Goal: Task Accomplishment & Management: Use online tool/utility

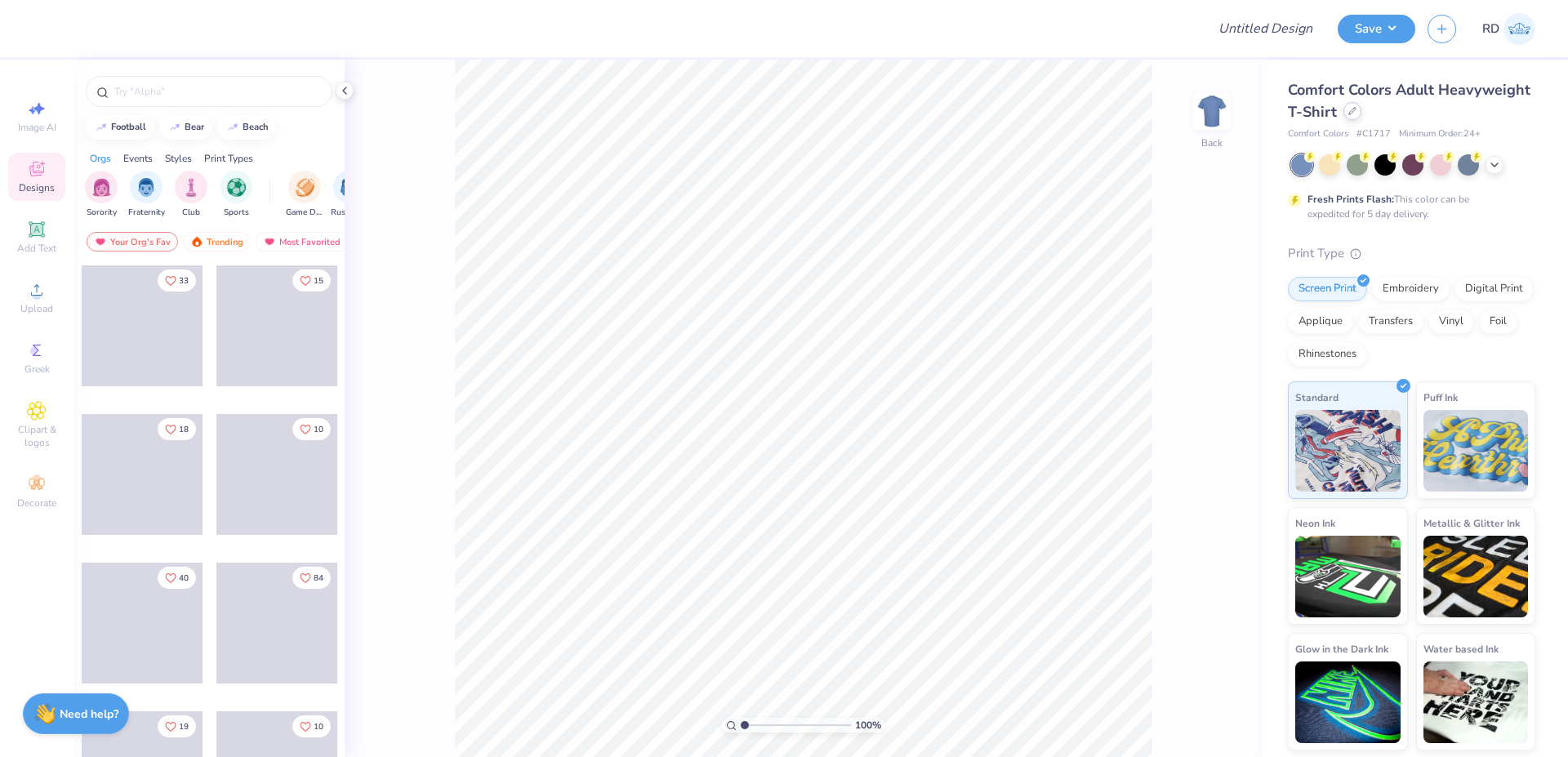
click at [1354, 112] on icon at bounding box center [1352, 111] width 7 height 7
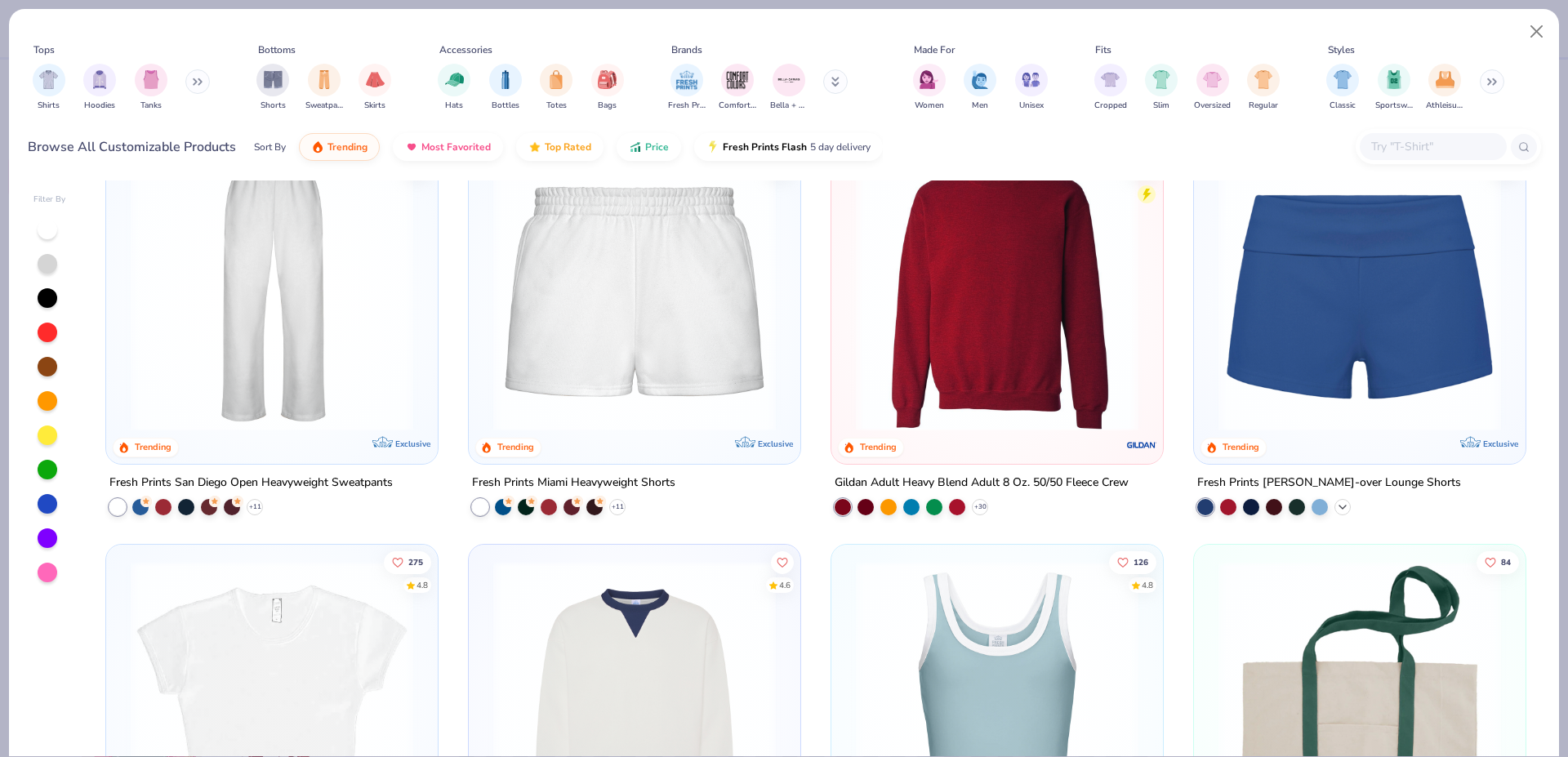
scroll to position [862, 0]
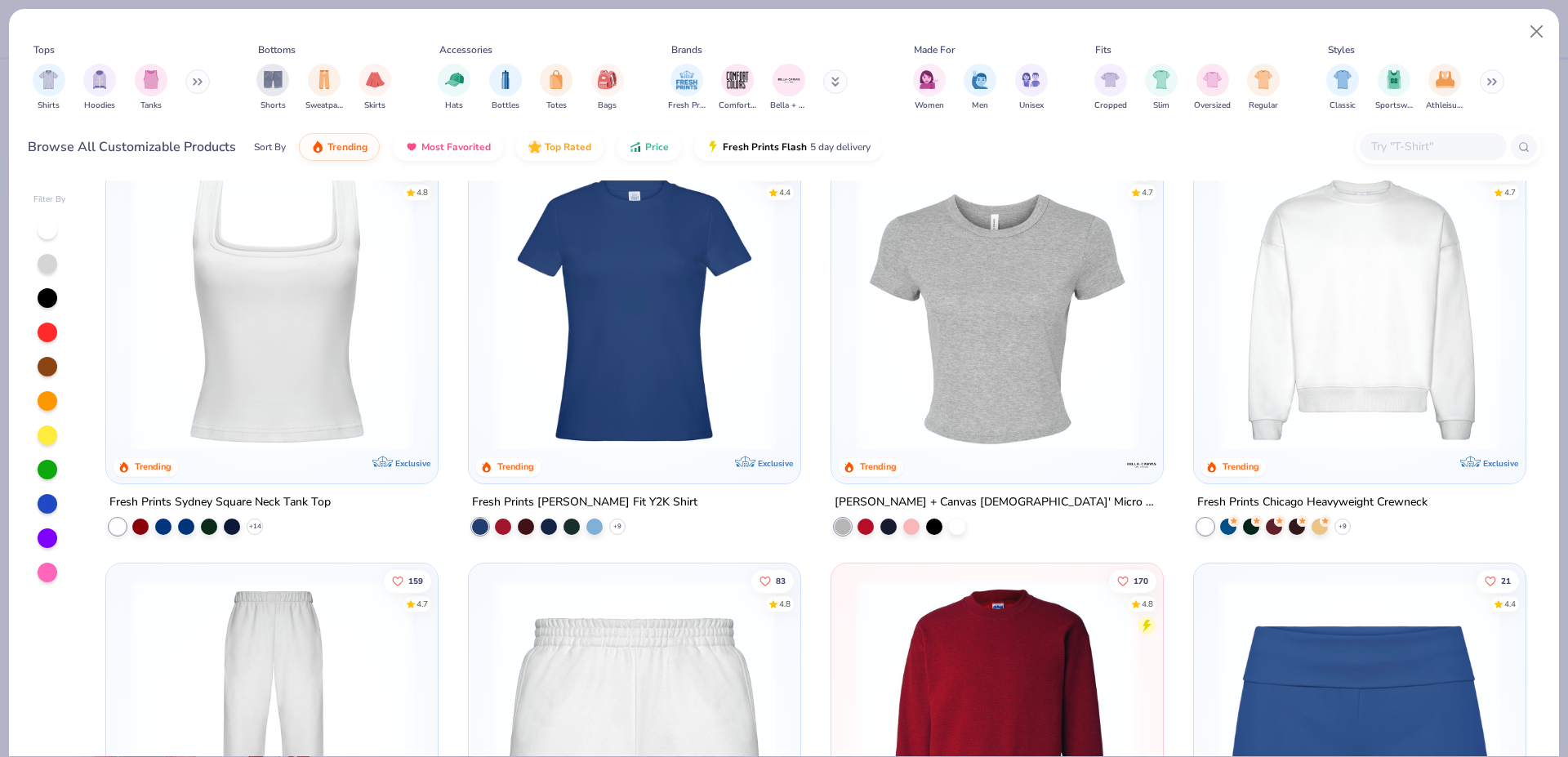
click at [1443, 151] on input "text" at bounding box center [1433, 146] width 125 height 18
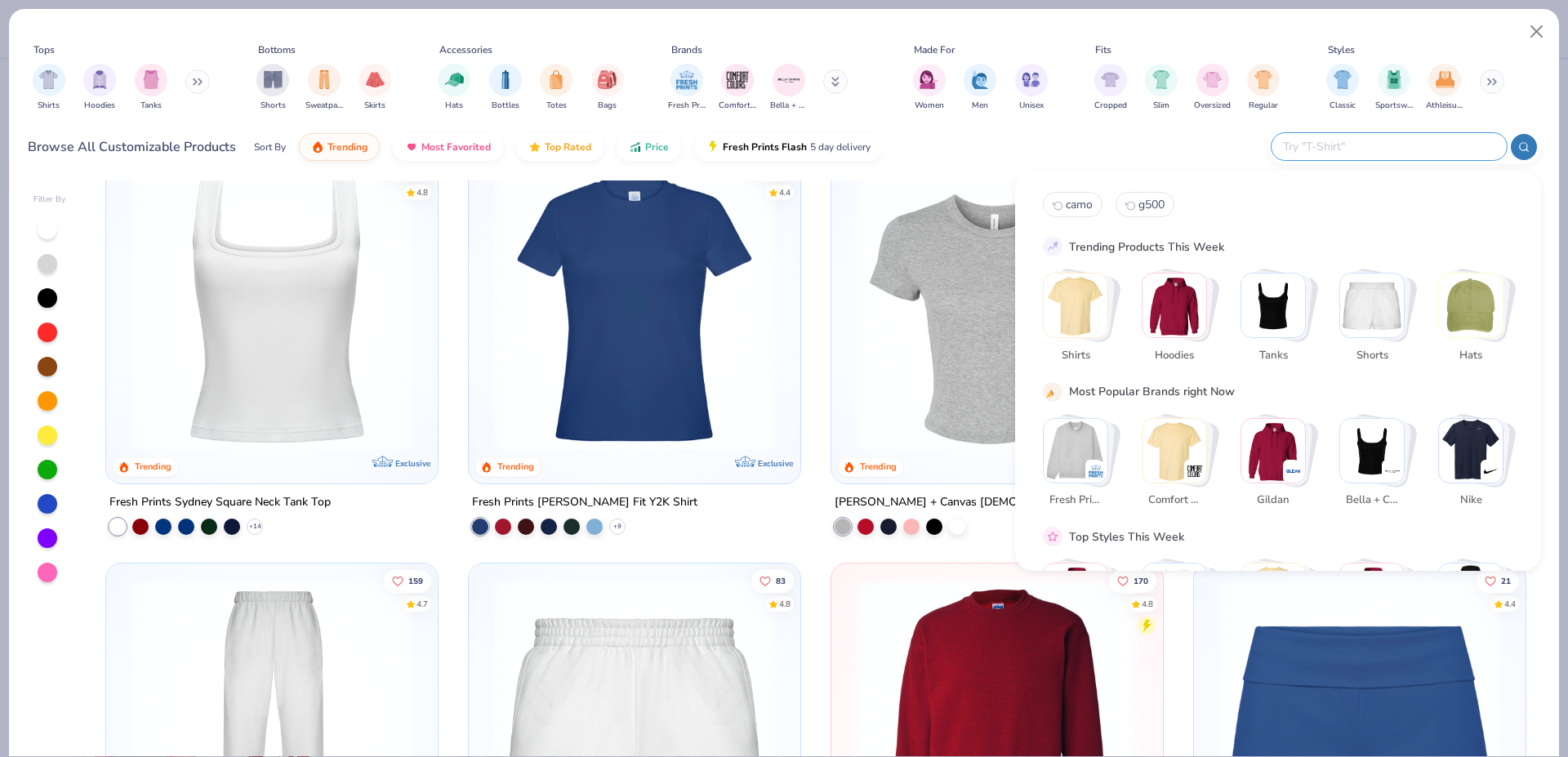
paste input "B8882"
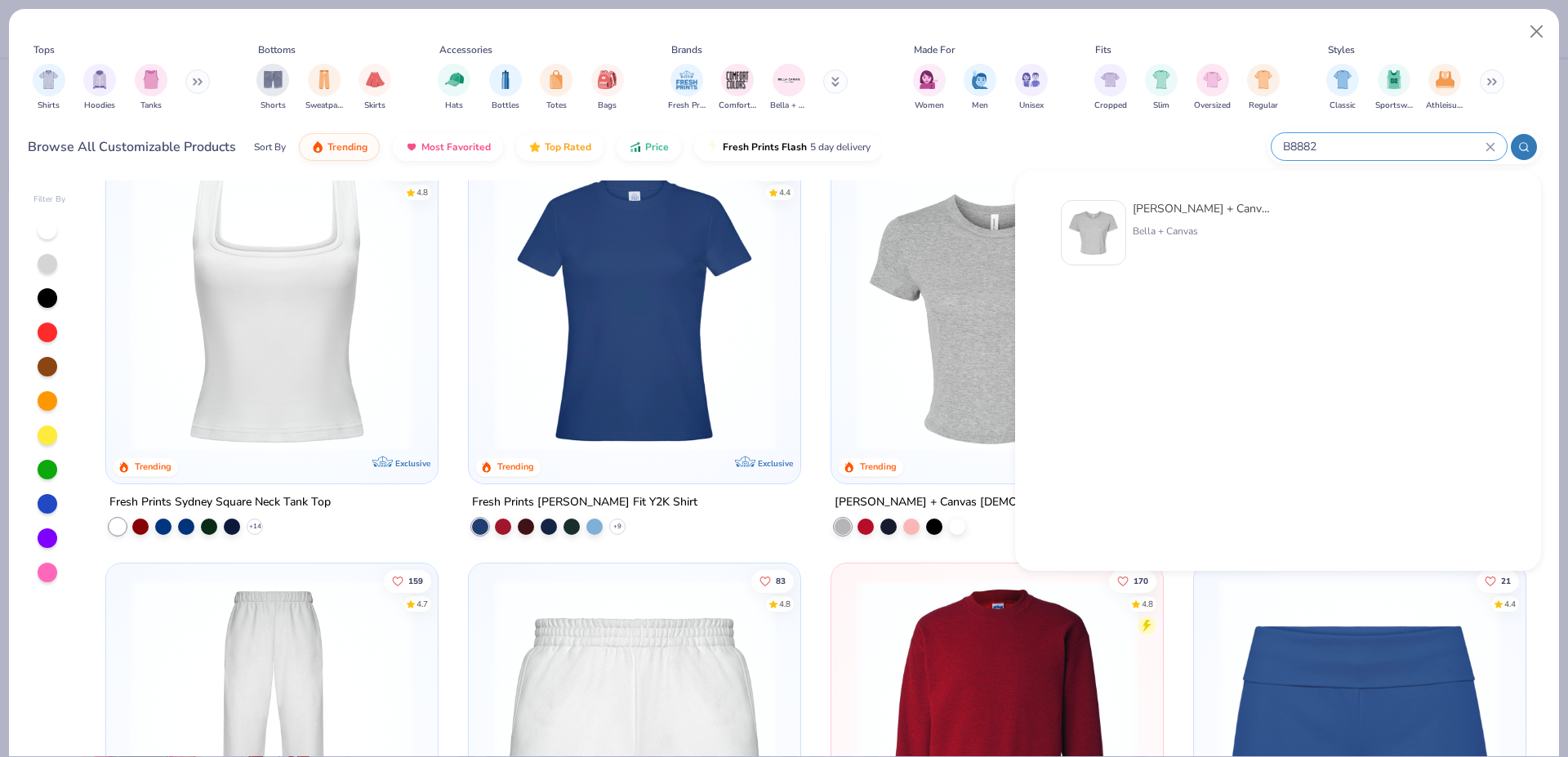
type input "B8882"
click at [1149, 217] on div "Bella + Canvas [DEMOGRAPHIC_DATA]' Flowy Cropped T-Shirt Bella + Canvas" at bounding box center [1202, 233] width 137 height 66
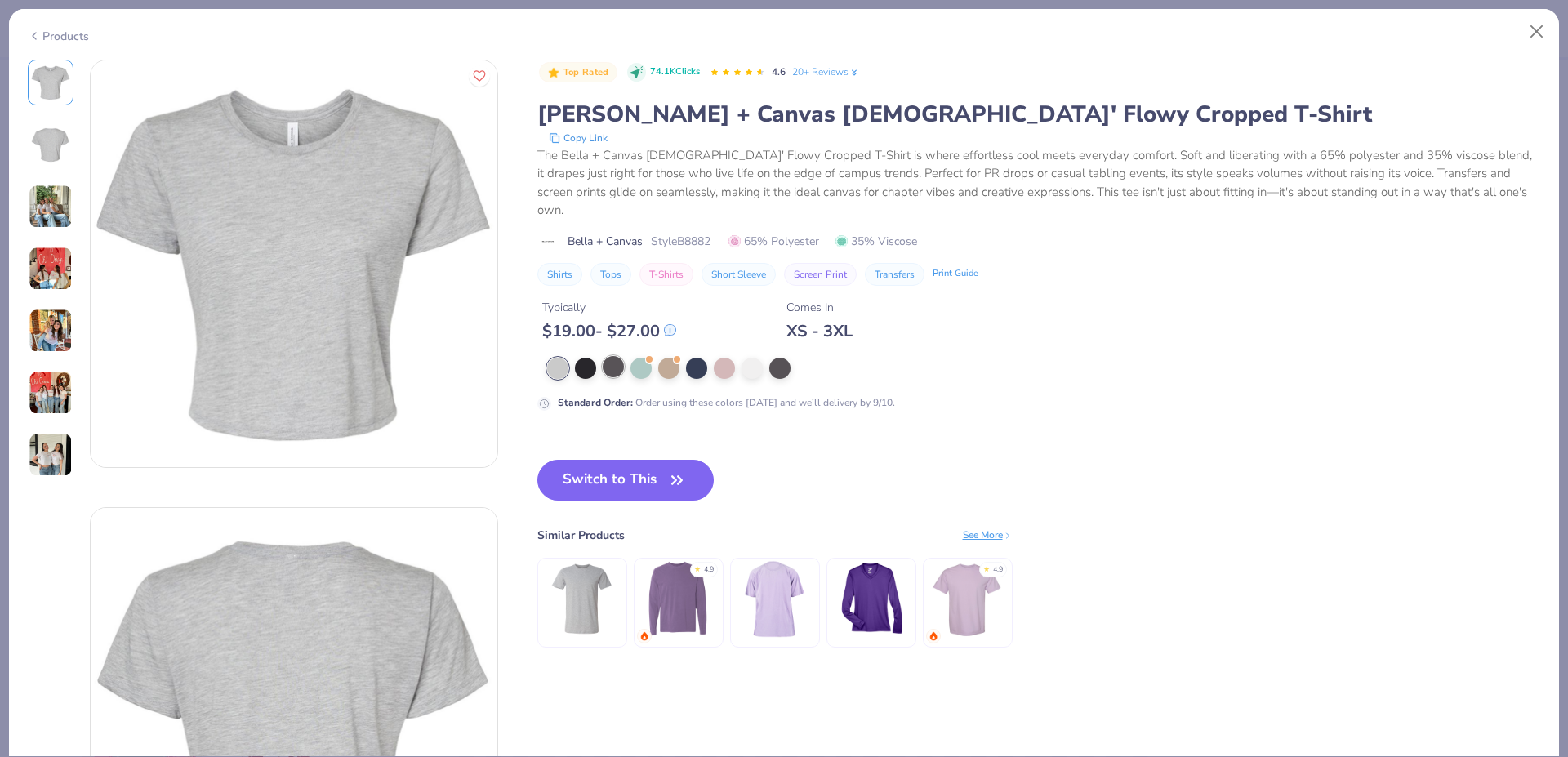
click at [611, 356] on div at bounding box center [613, 366] width 21 height 21
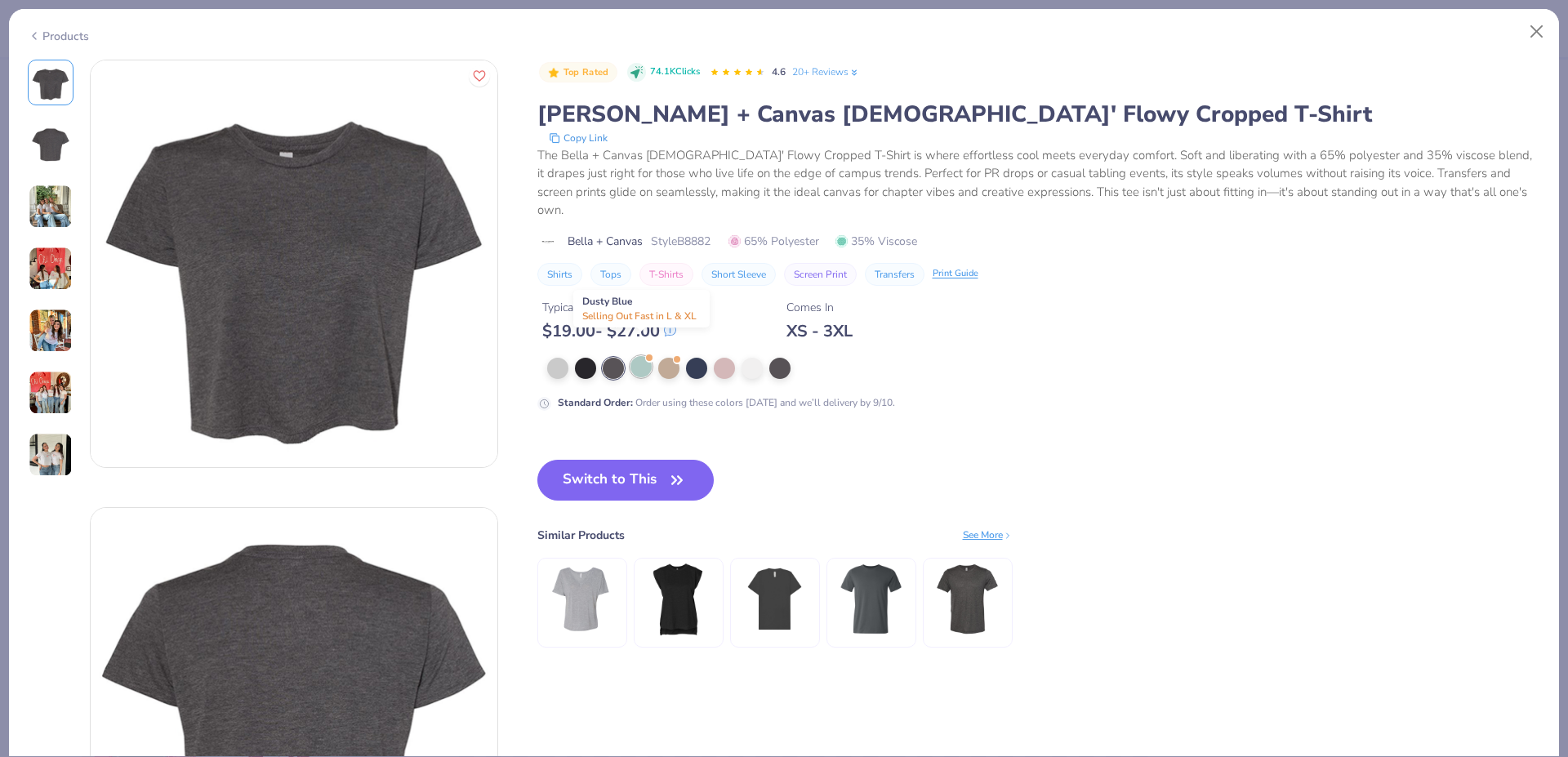
click at [647, 356] on div at bounding box center [641, 366] width 21 height 21
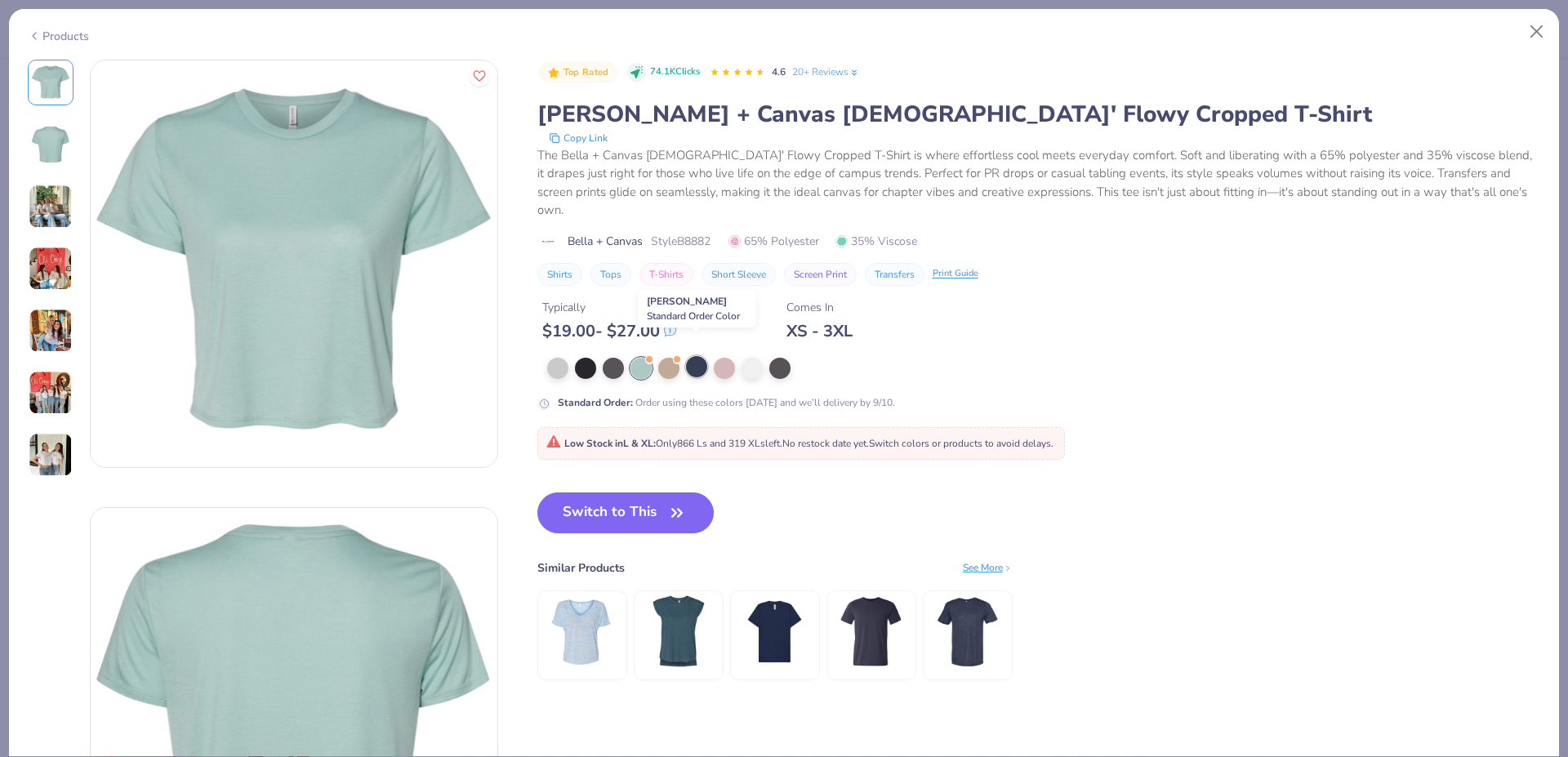
click at [694, 356] on div at bounding box center [697, 366] width 21 height 21
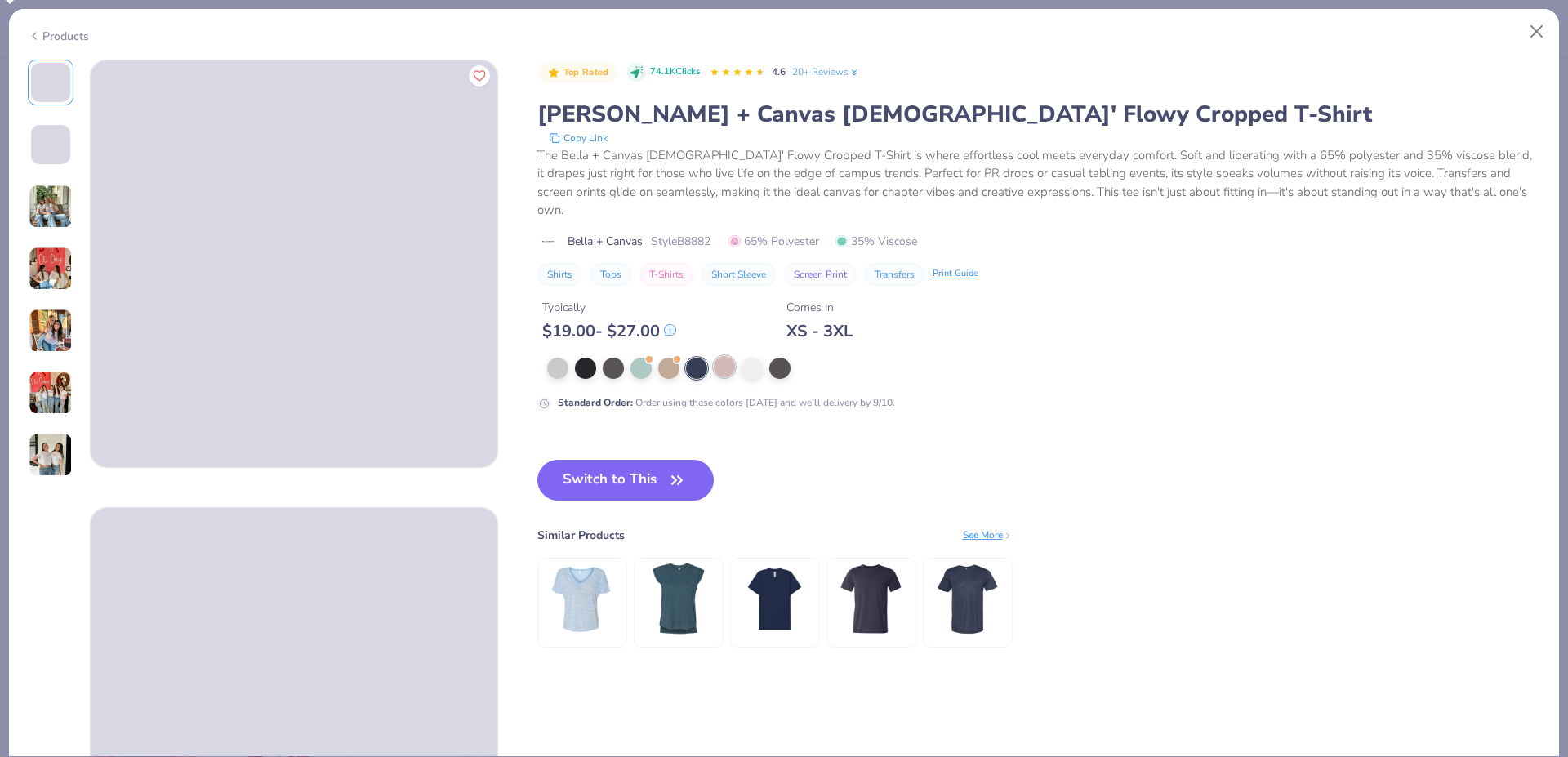
click at [718, 356] on div at bounding box center [724, 366] width 21 height 21
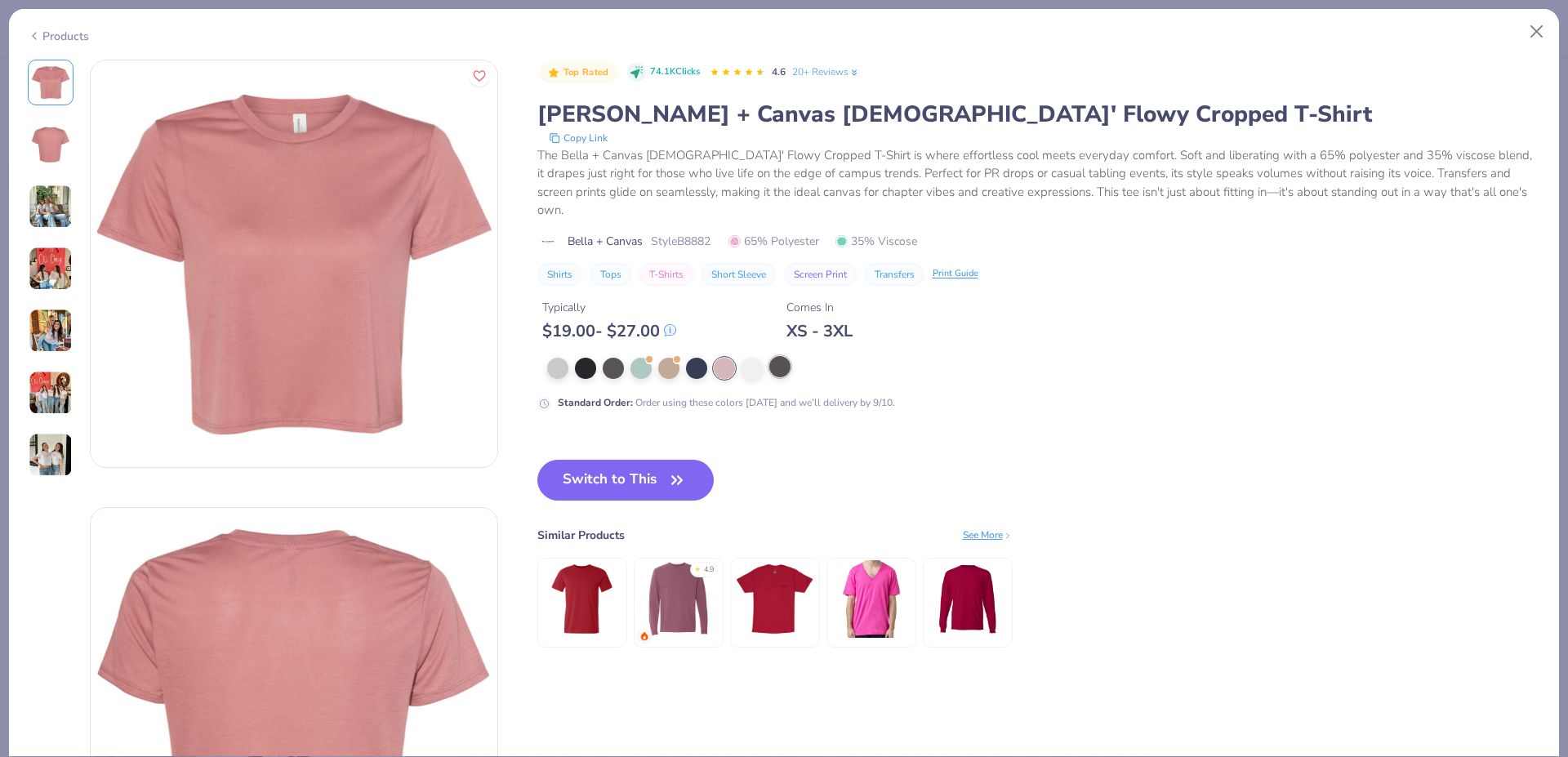
click at [789, 356] on div at bounding box center [780, 366] width 21 height 21
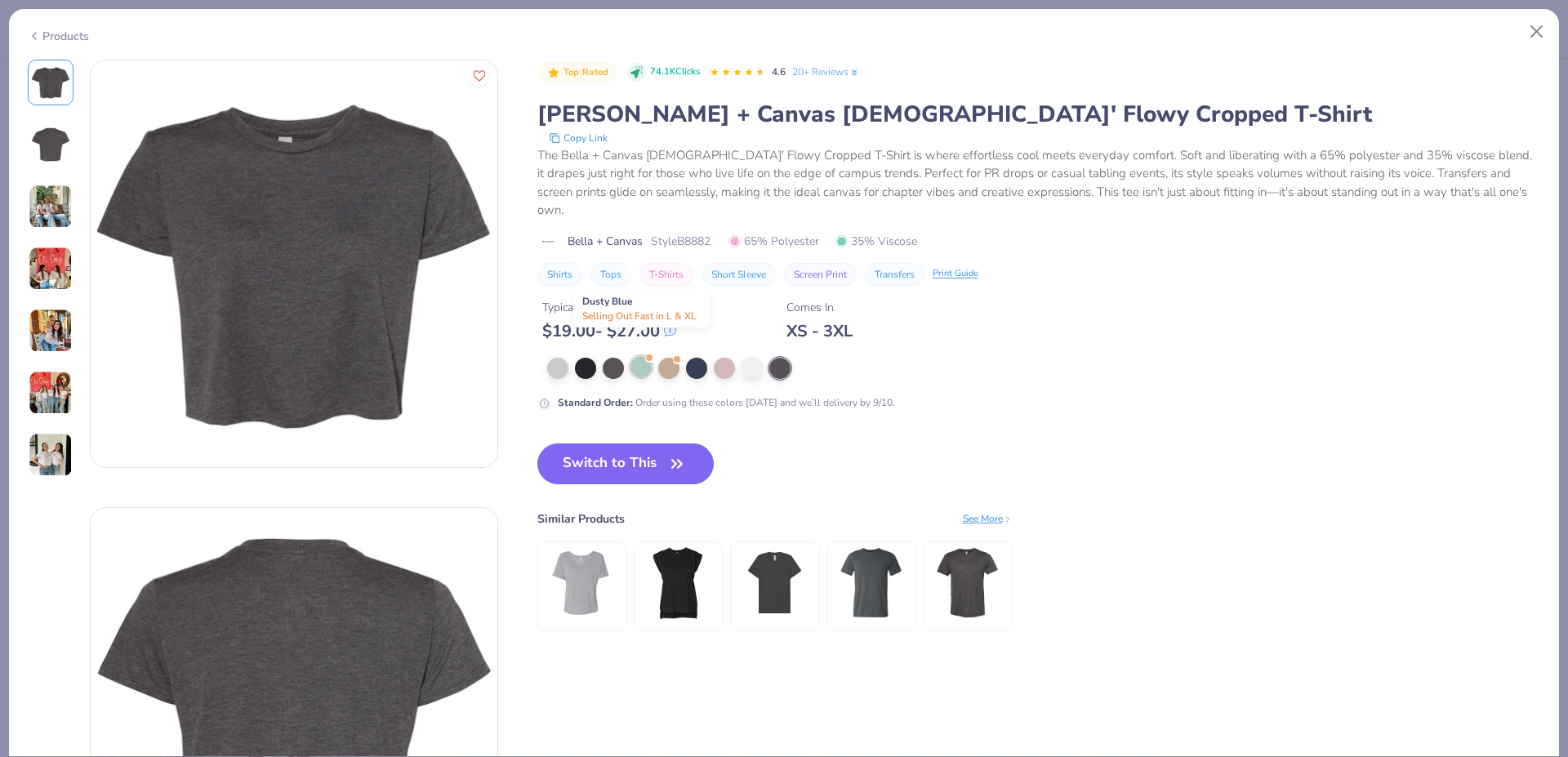
click at [635, 356] on div at bounding box center [641, 366] width 21 height 21
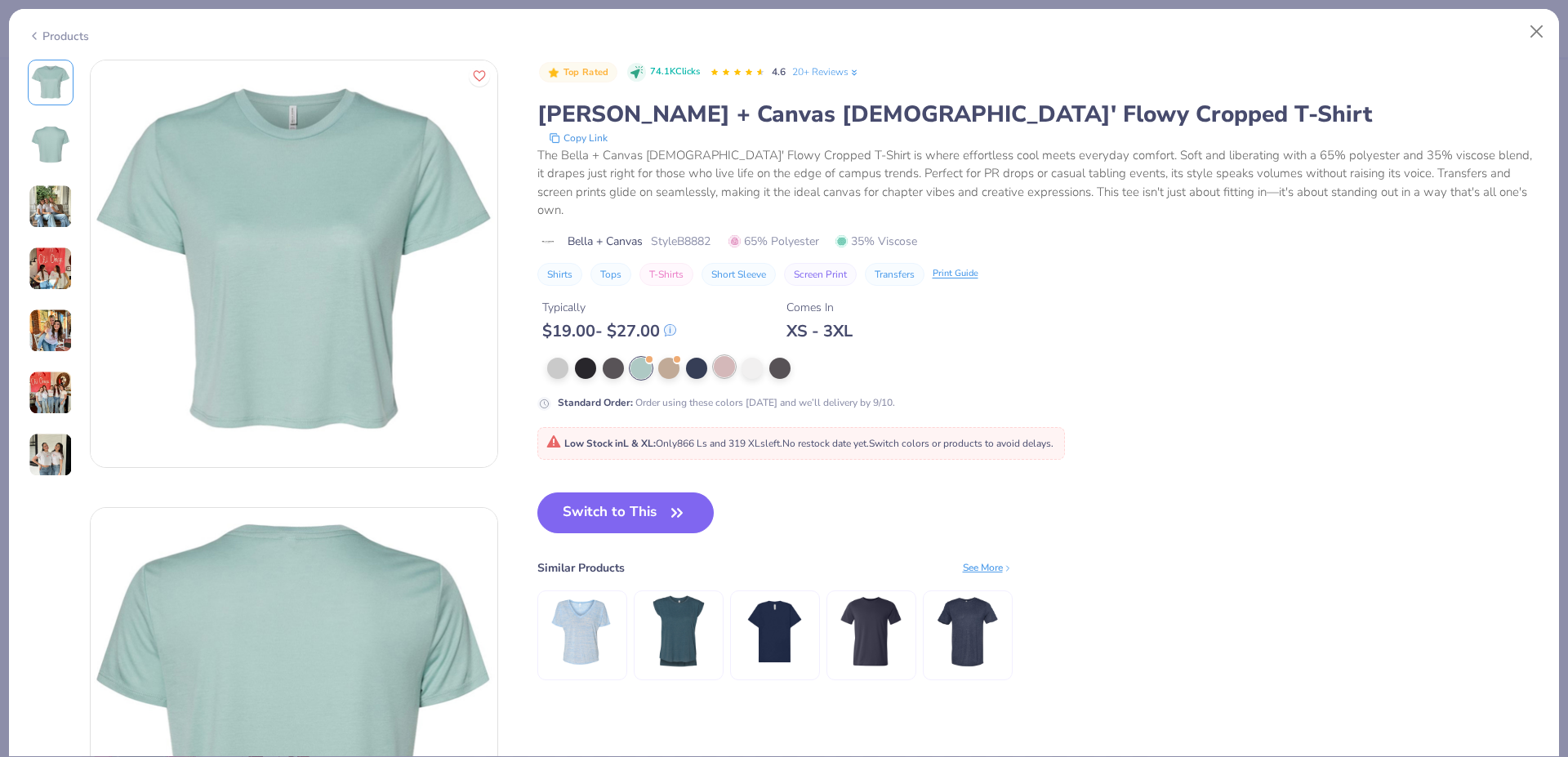
click at [720, 356] on div at bounding box center [724, 366] width 21 height 21
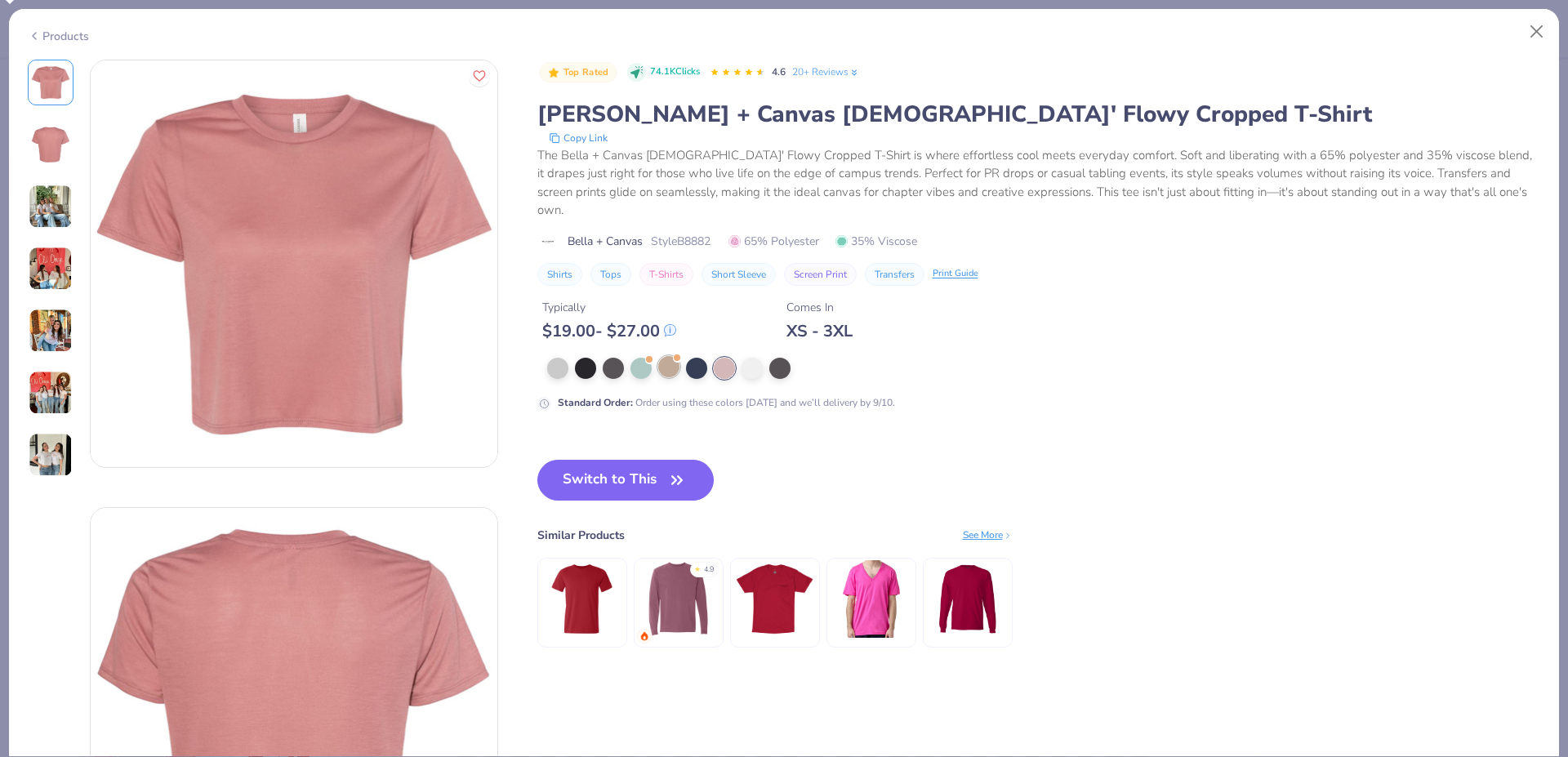
click at [669, 357] on div at bounding box center [669, 366] width 21 height 21
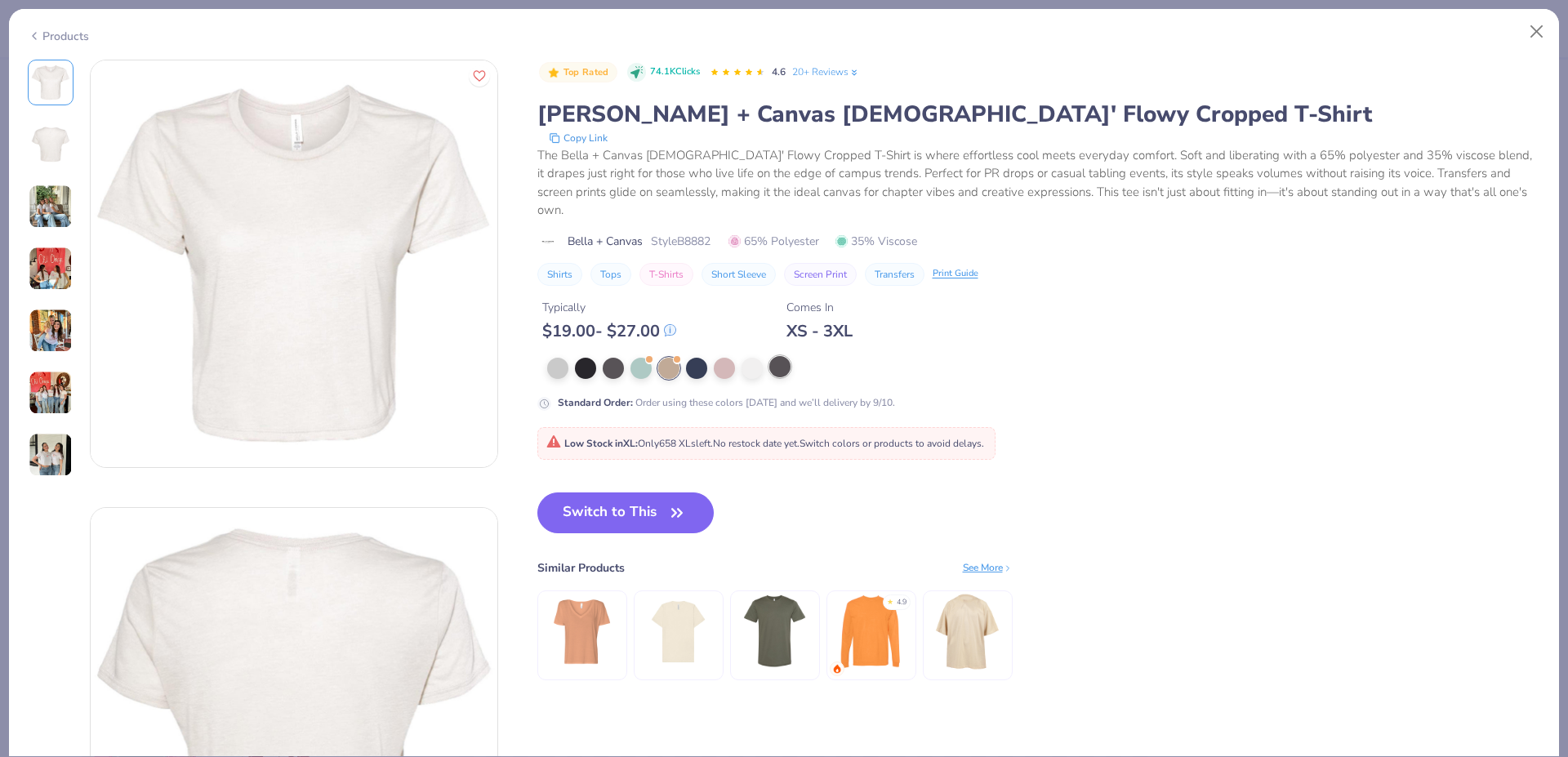
click at [782, 360] on div at bounding box center [780, 366] width 21 height 21
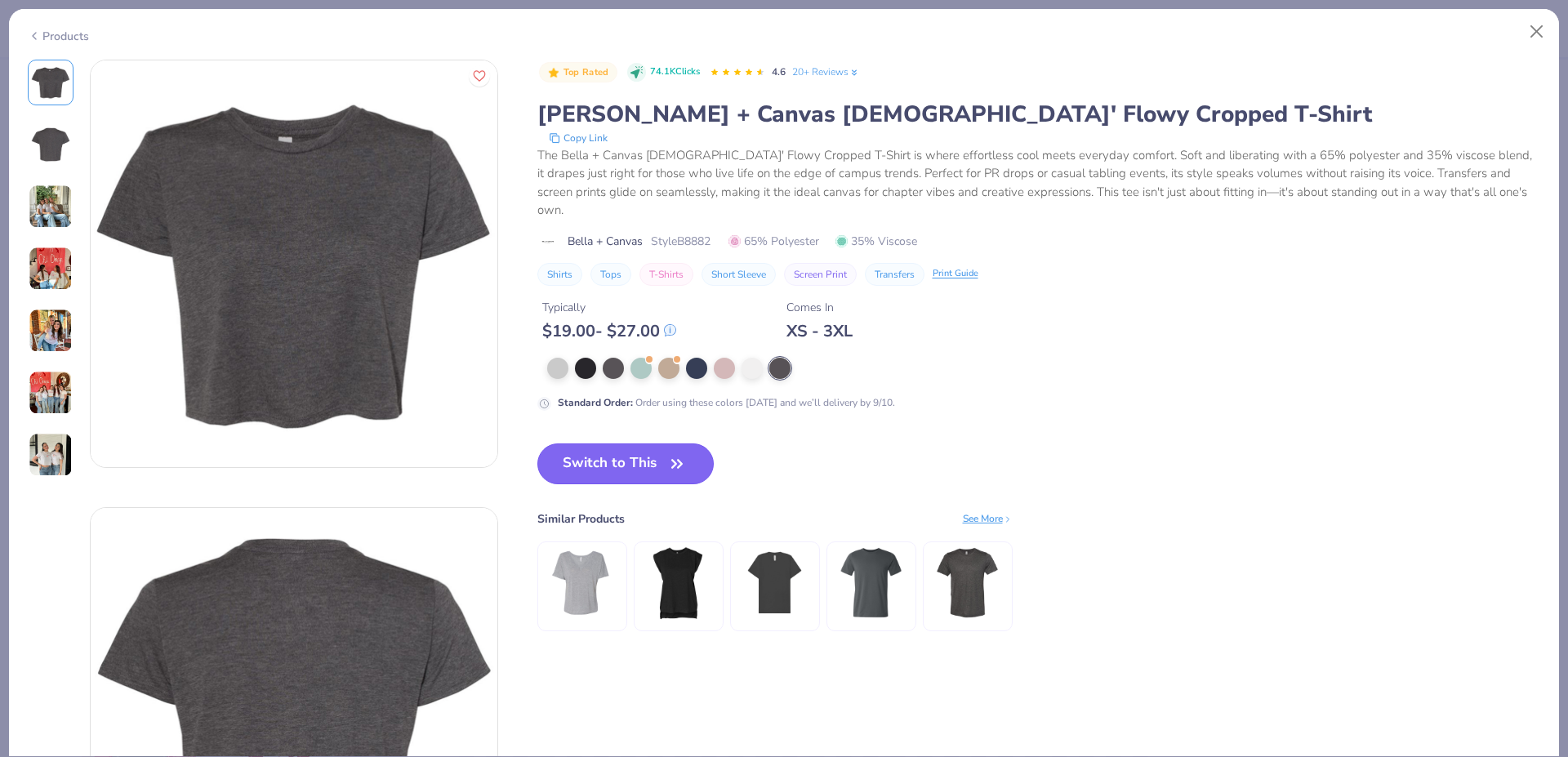
click at [649, 449] on button "Switch to This" at bounding box center [626, 464] width 177 height 41
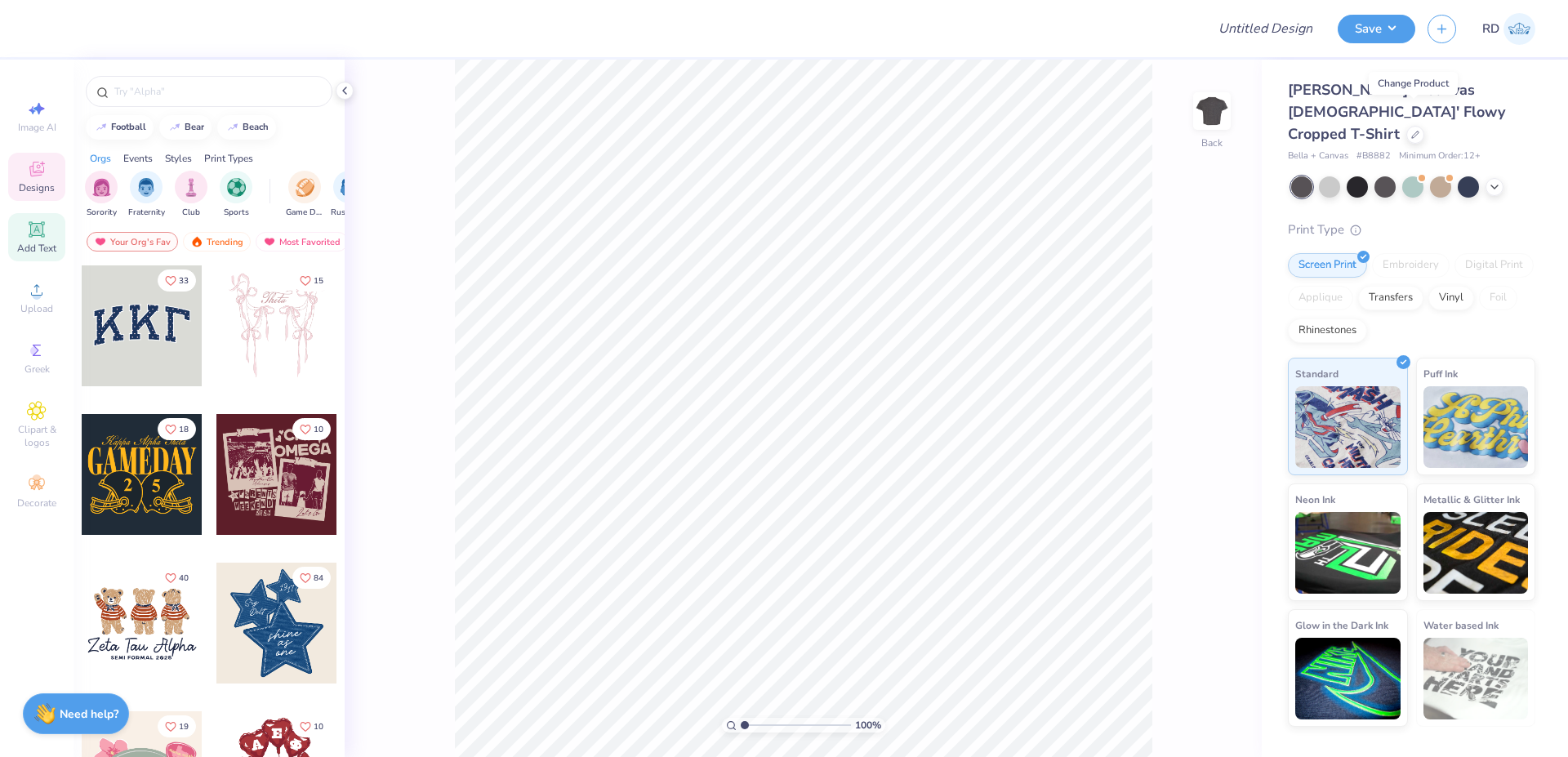
click at [35, 231] on icon at bounding box center [37, 230] width 15 height 15
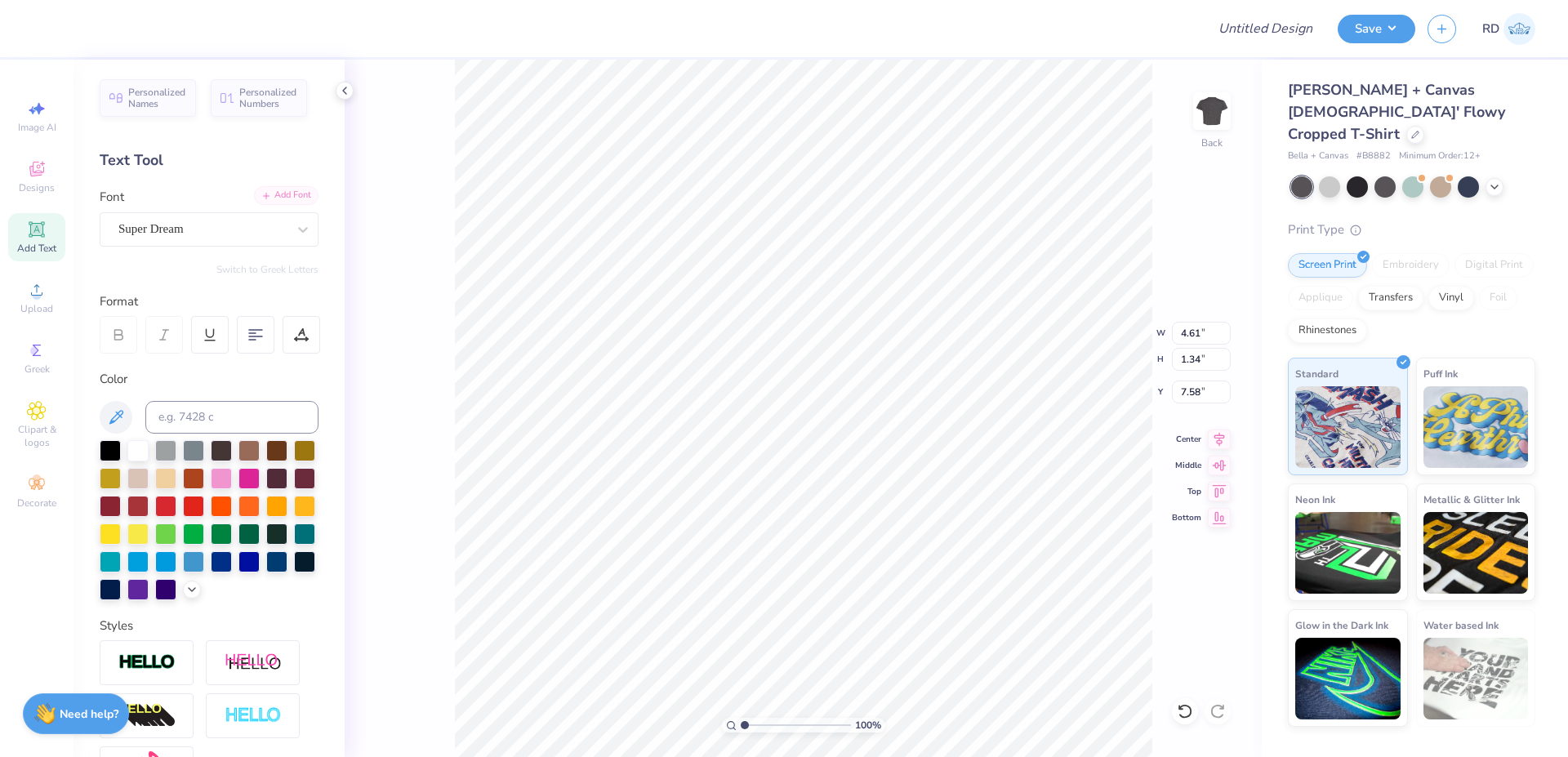
click at [296, 200] on div "Add Font" at bounding box center [285, 195] width 65 height 18
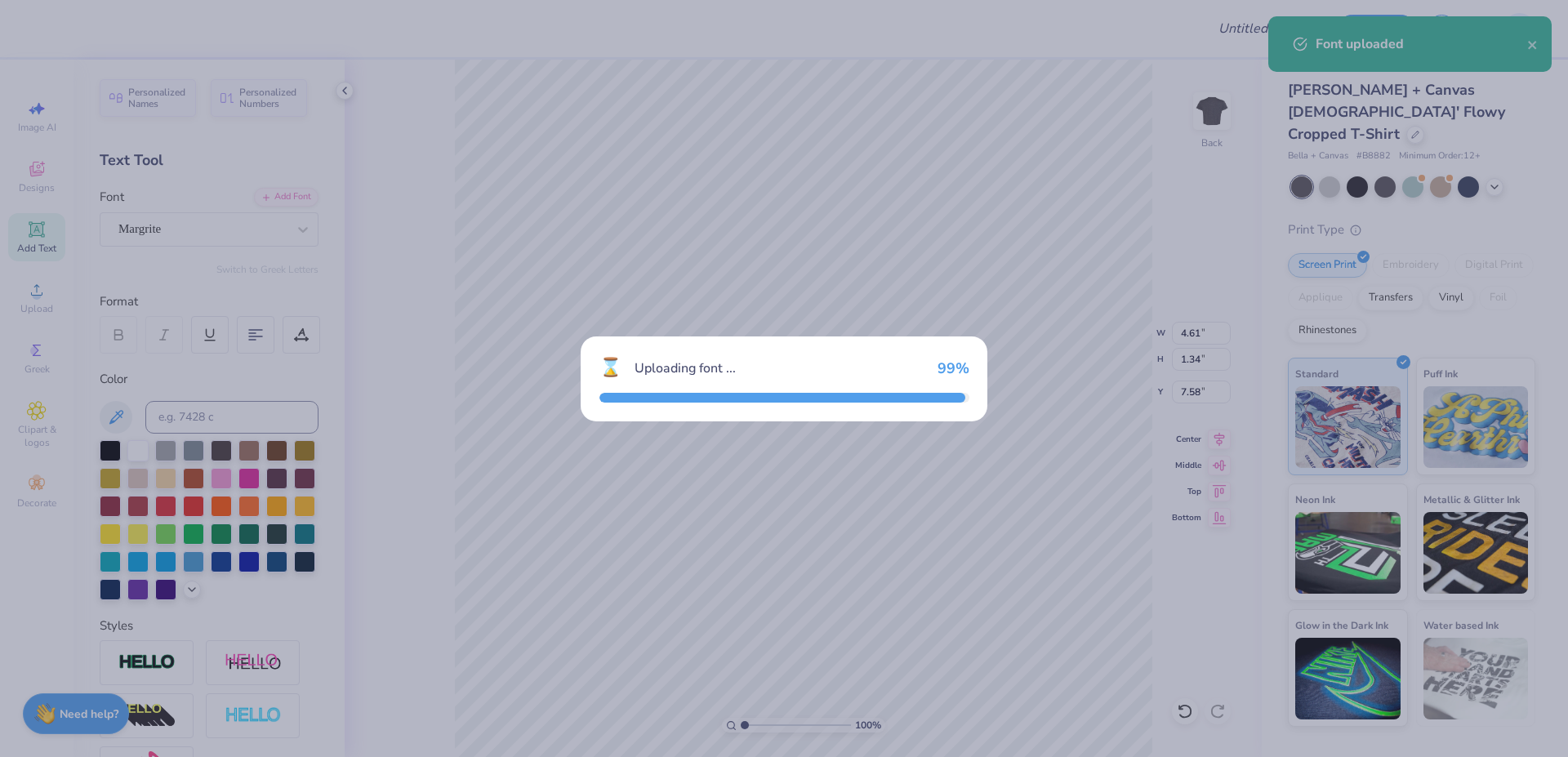
type input "4.40"
type input "2.07"
type input "7.22"
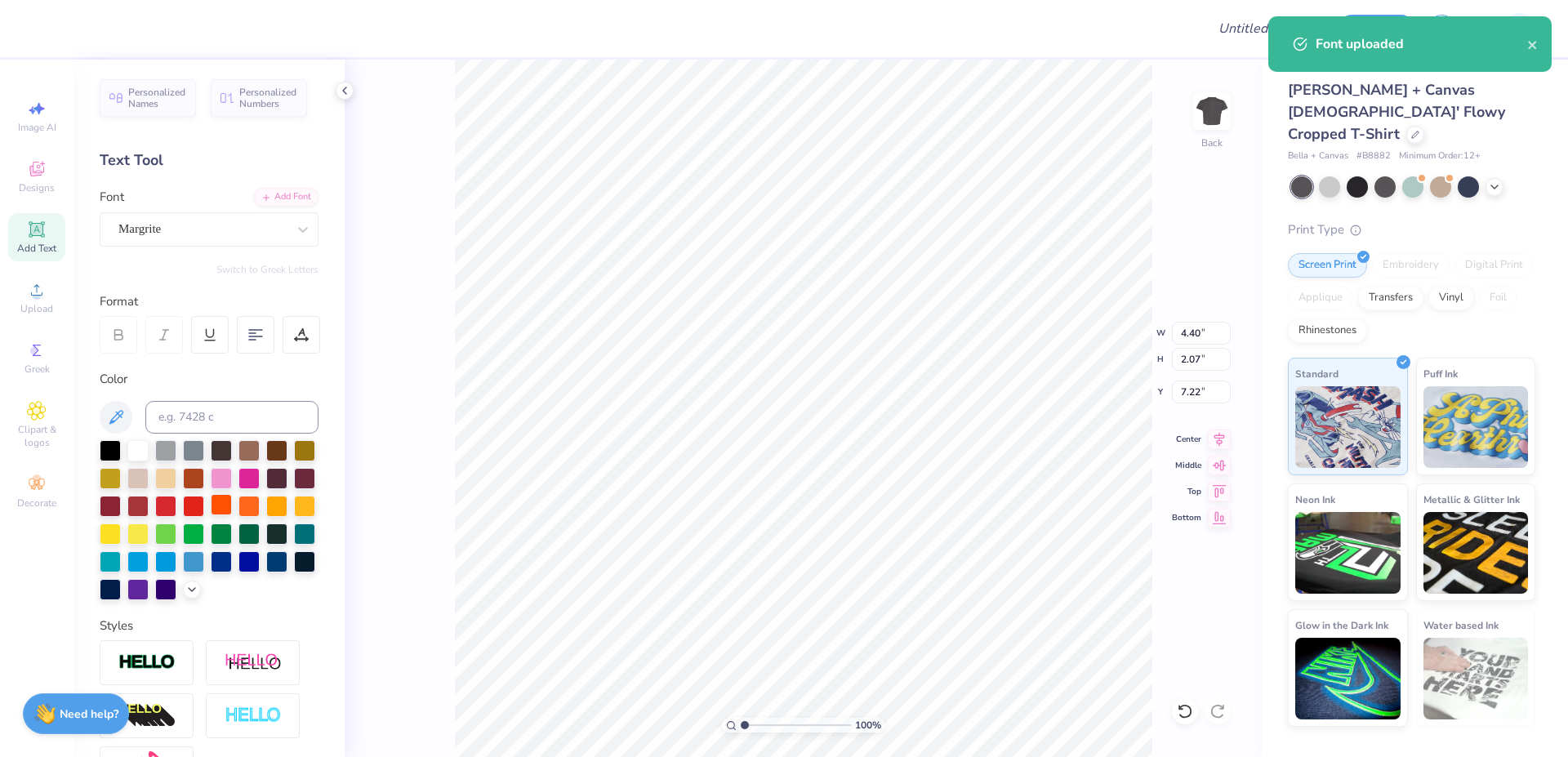
drag, startPoint x: 113, startPoint y: 447, endPoint x: 268, endPoint y: 515, distance: 169.3
click at [112, 447] on div at bounding box center [110, 451] width 21 height 21
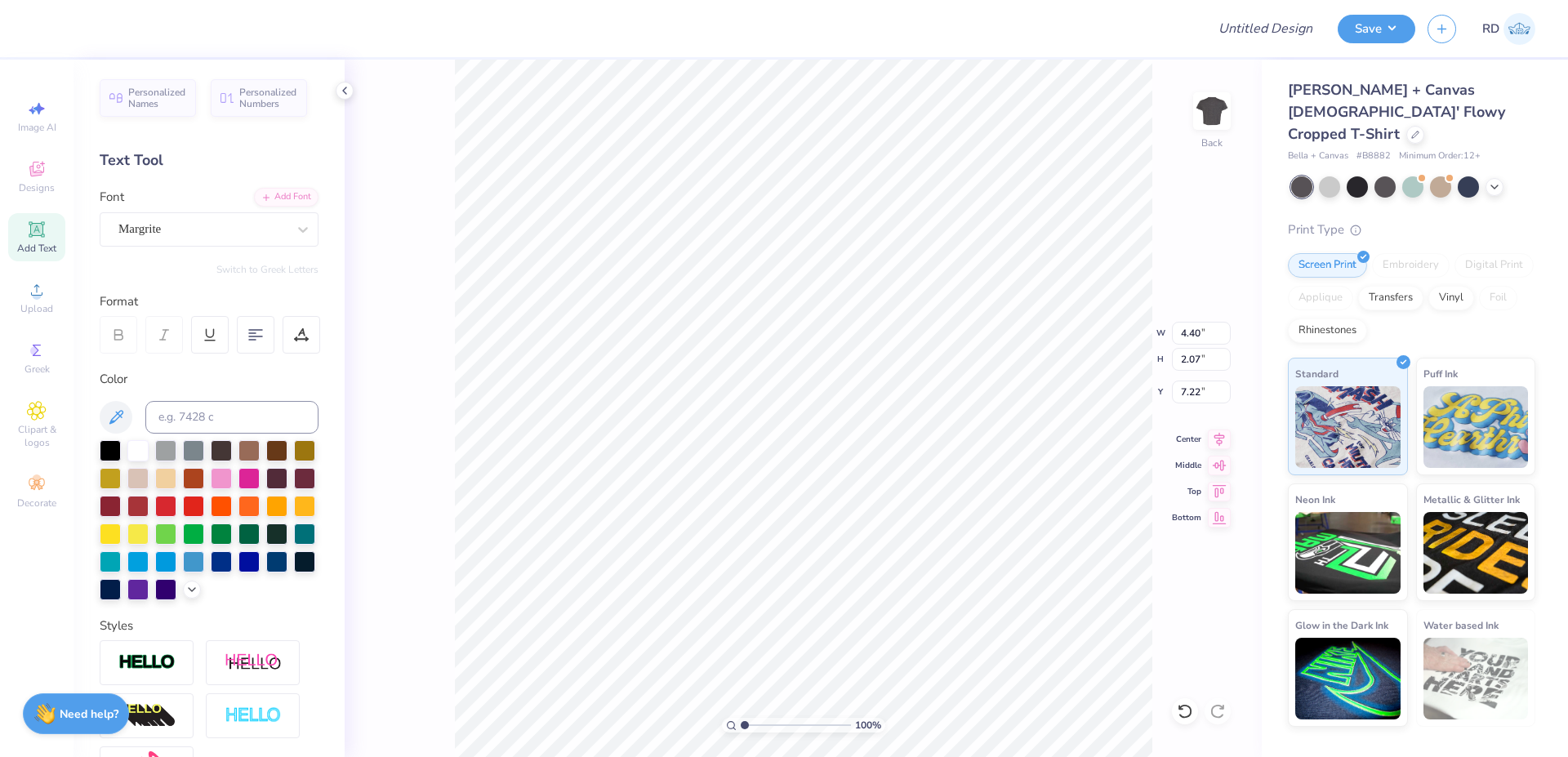
paste textarea "AGD"
type textarea "AGD"
click at [1194, 333] on input "3.55" at bounding box center [1202, 334] width 59 height 23
paste input "796"
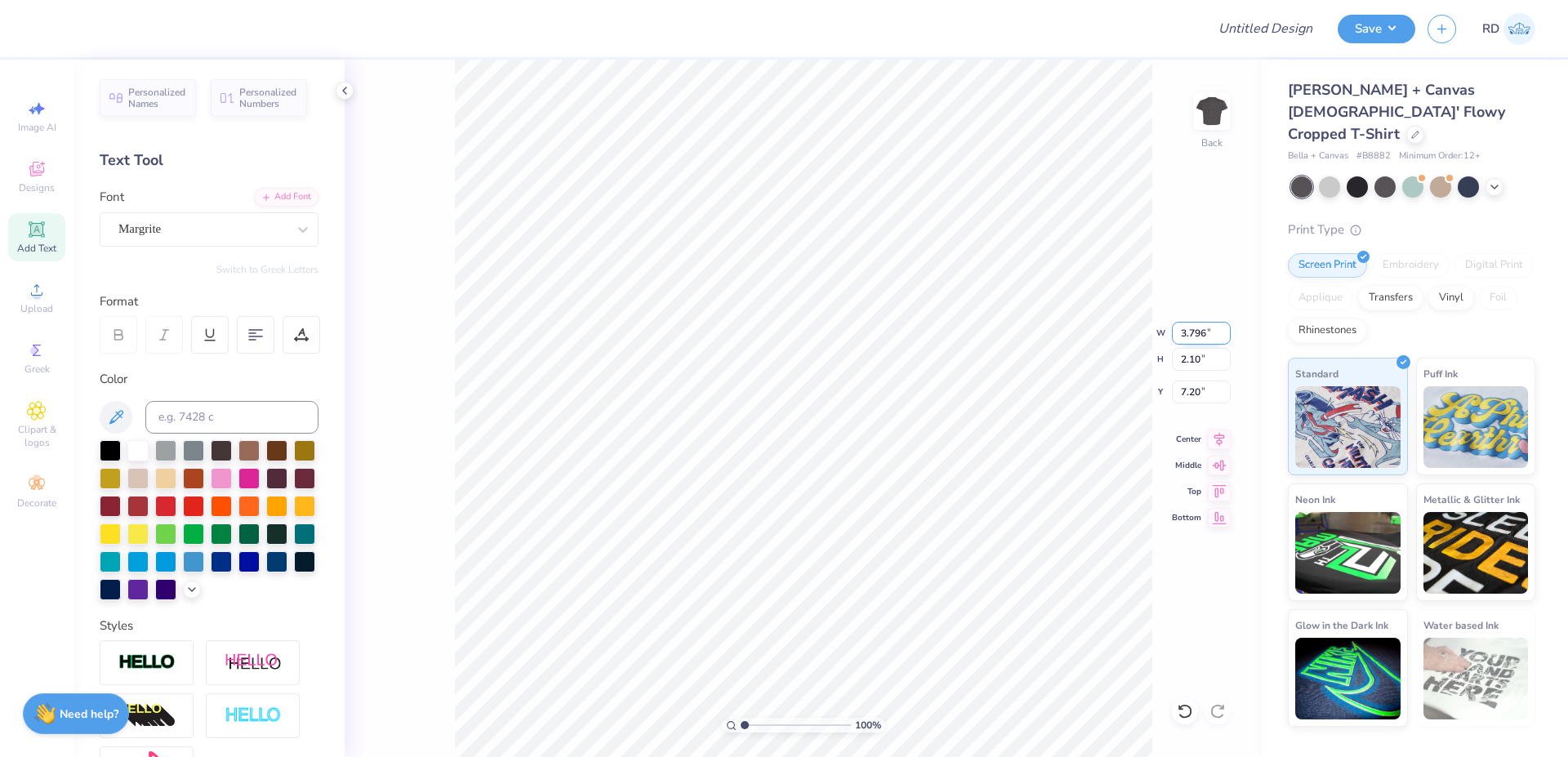
type input "3.80"
type input "2.25"
click at [884, 454] on li "Duplicate" at bounding box center [906, 450] width 128 height 32
type input "8.01"
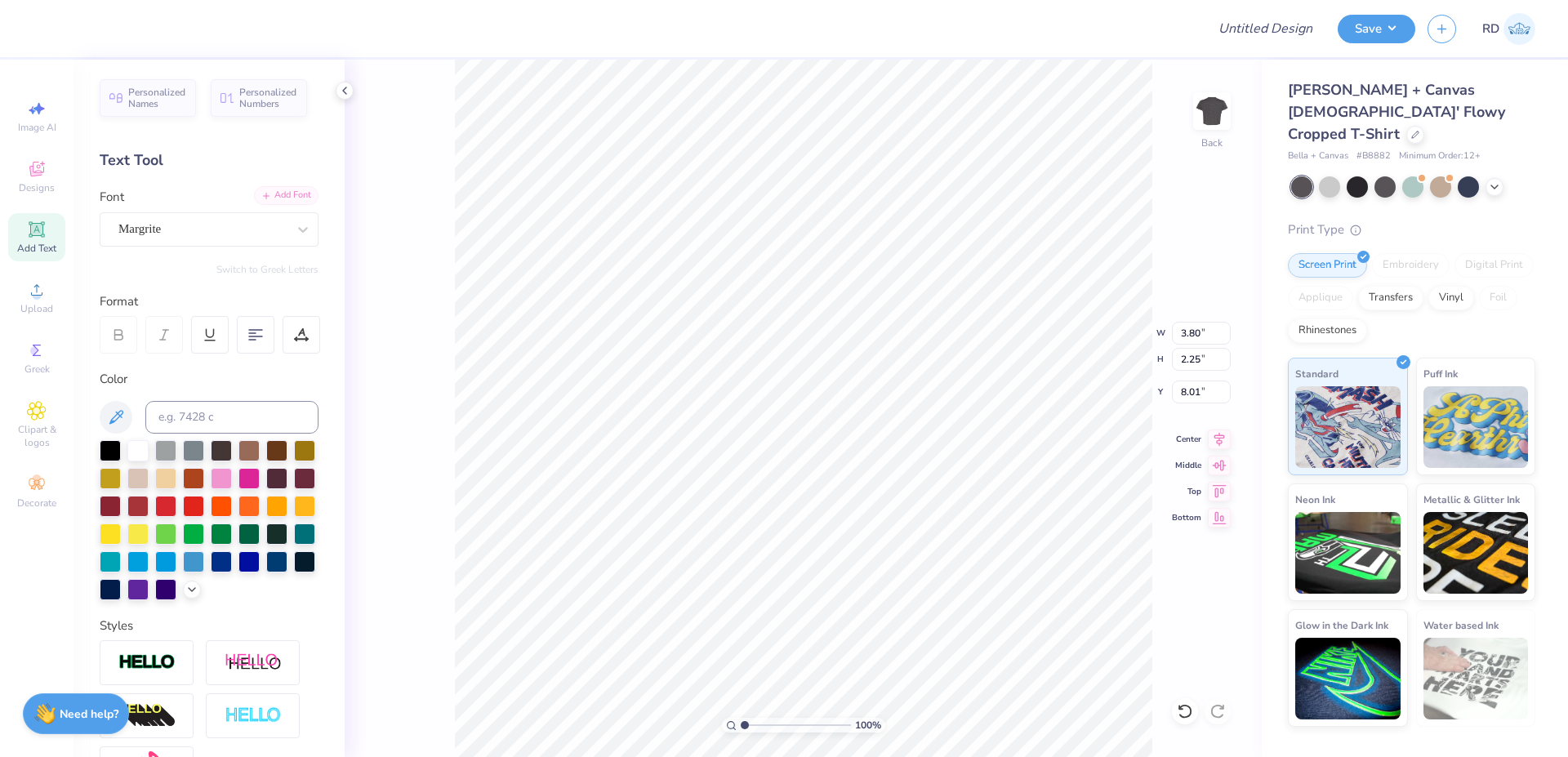
type textarea "BID"
click at [285, 204] on div "Add Font" at bounding box center [285, 195] width 65 height 18
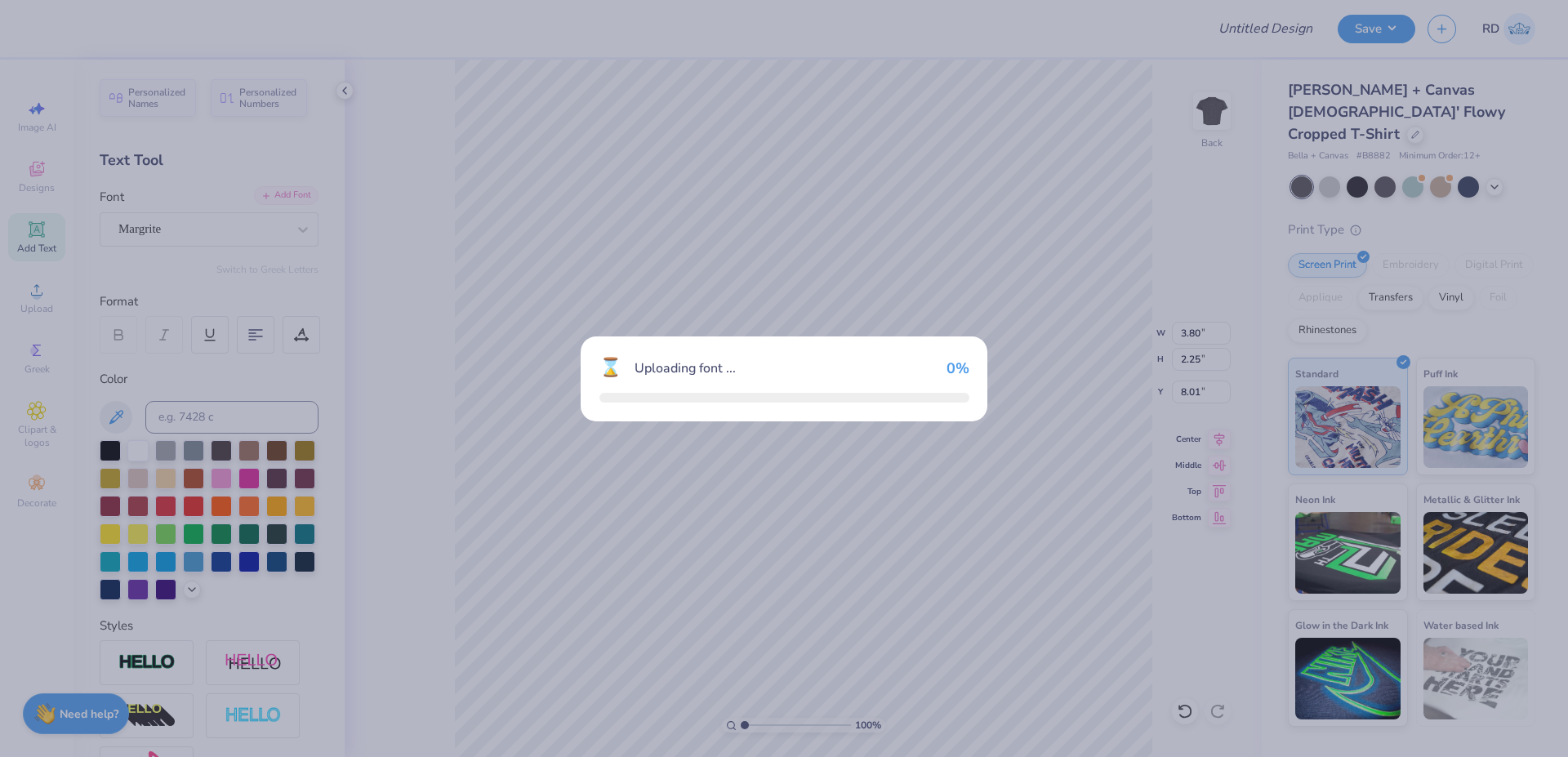
type input "2.88"
type input "2.21"
type input "8.03"
type input "2.45"
type input "1.60"
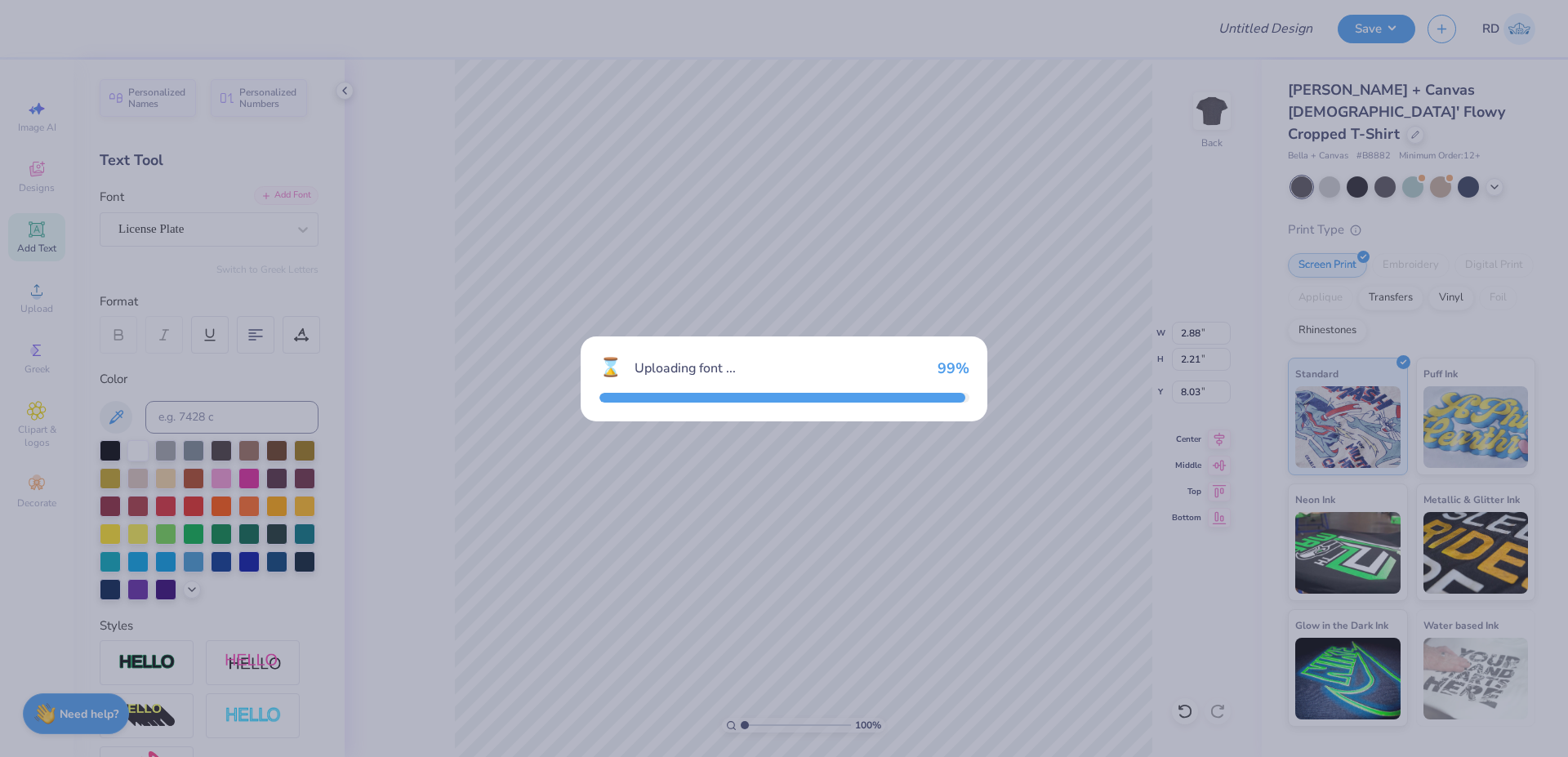
type input "8.33"
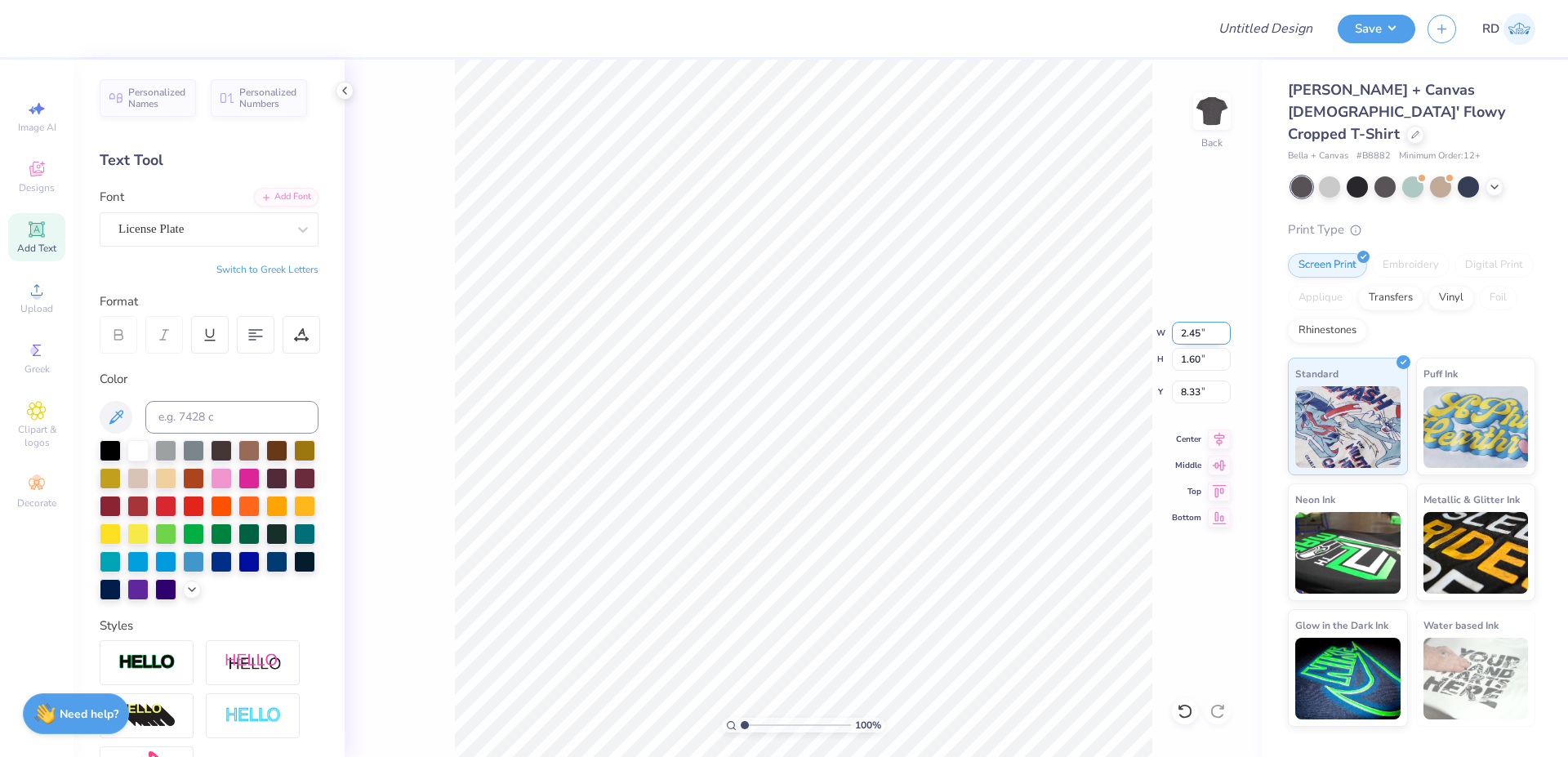
click at [1203, 338] on input "2.45" at bounding box center [1202, 334] width 59 height 23
paste input "0.4"
type input "0.40"
type input "0.26"
type input "9.00"
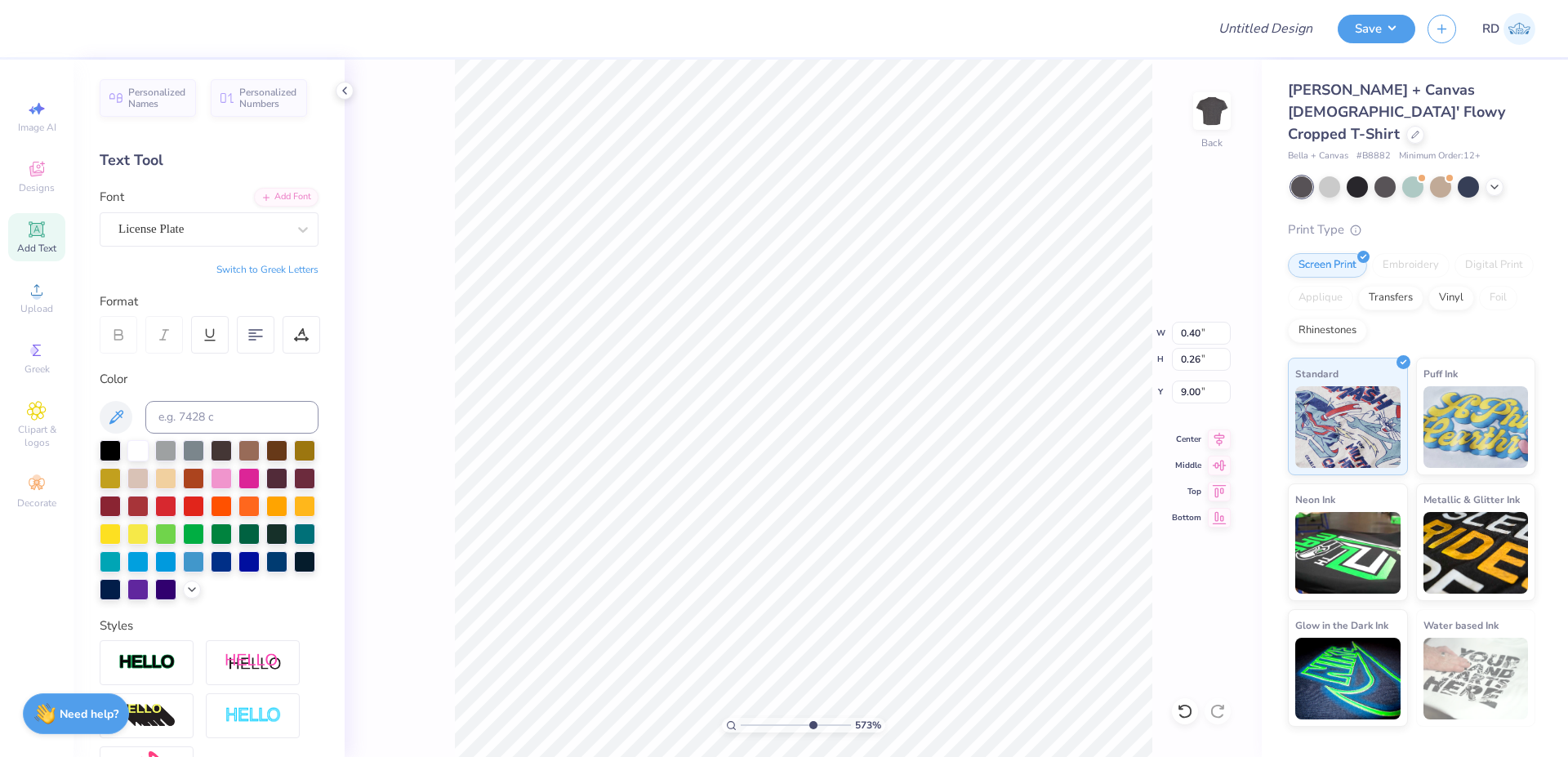
drag, startPoint x: 767, startPoint y: 721, endPoint x: 812, endPoint y: 723, distance: 45.0
click at [811, 723] on input "range" at bounding box center [796, 725] width 110 height 14
type input "7.07"
click at [691, 452] on li "Duplicate" at bounding box center [708, 450] width 128 height 32
type input "9.77"
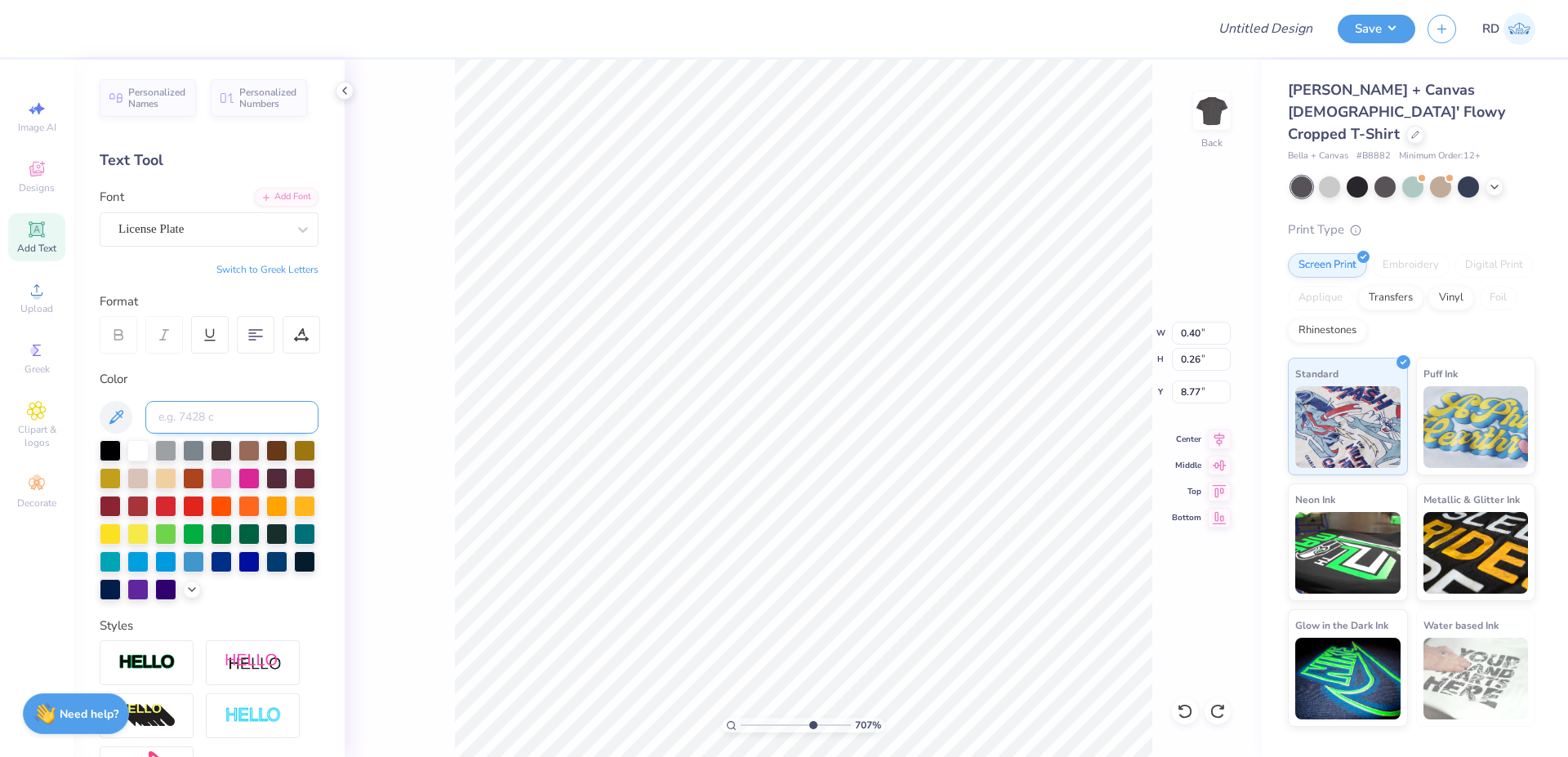
click at [206, 413] on input at bounding box center [232, 418] width 174 height 33
type input "cool gray 11"
click at [670, 442] on li "Duplicate" at bounding box center [686, 450] width 128 height 32
type input "8.77"
type textarea "DAY"
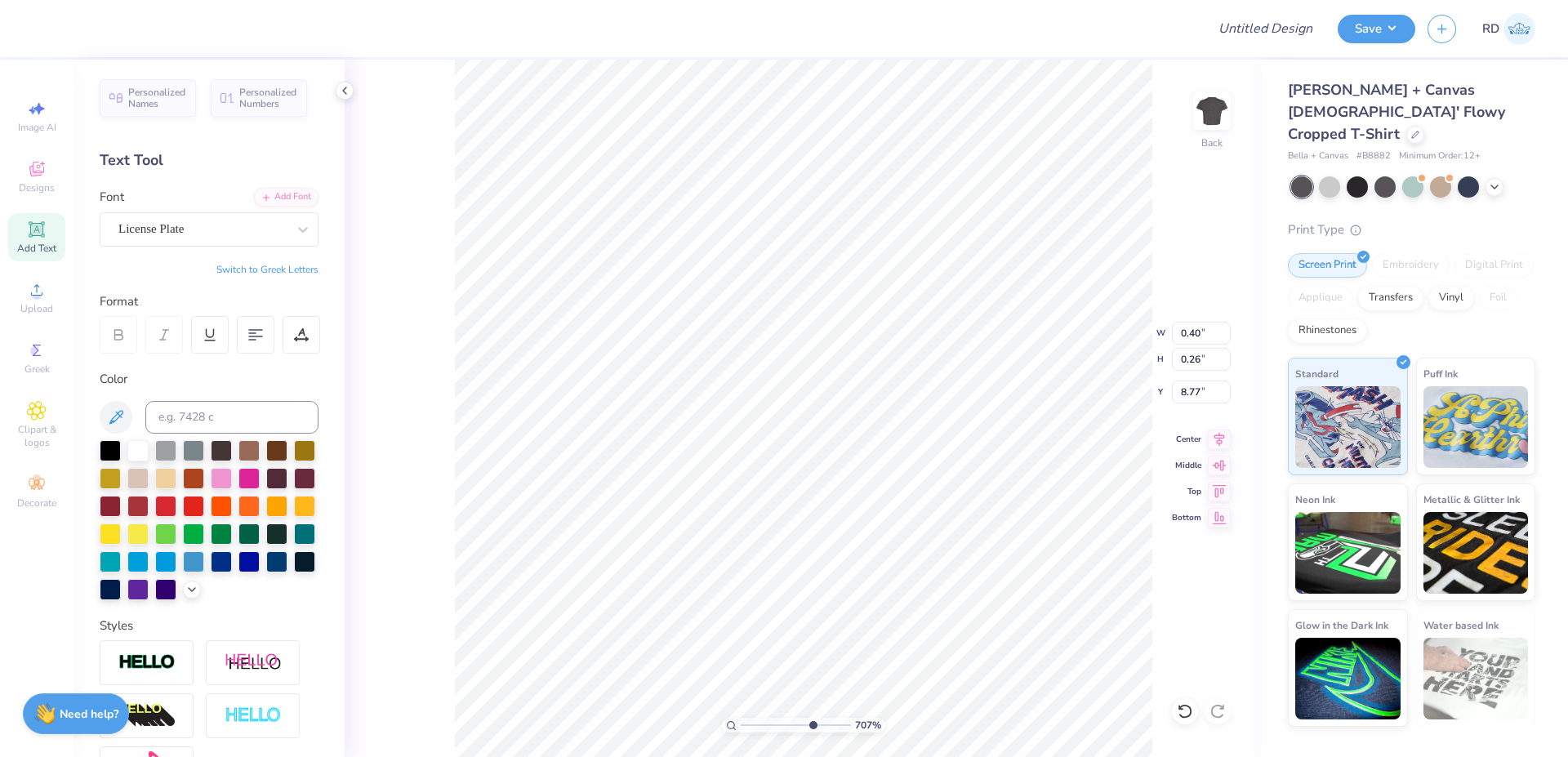
scroll to position [0, 3]
click at [798, 446] on li "Duplicate" at bounding box center [813, 450] width 128 height 32
type input "9.77"
type textarea "2025"
type input "8.77"
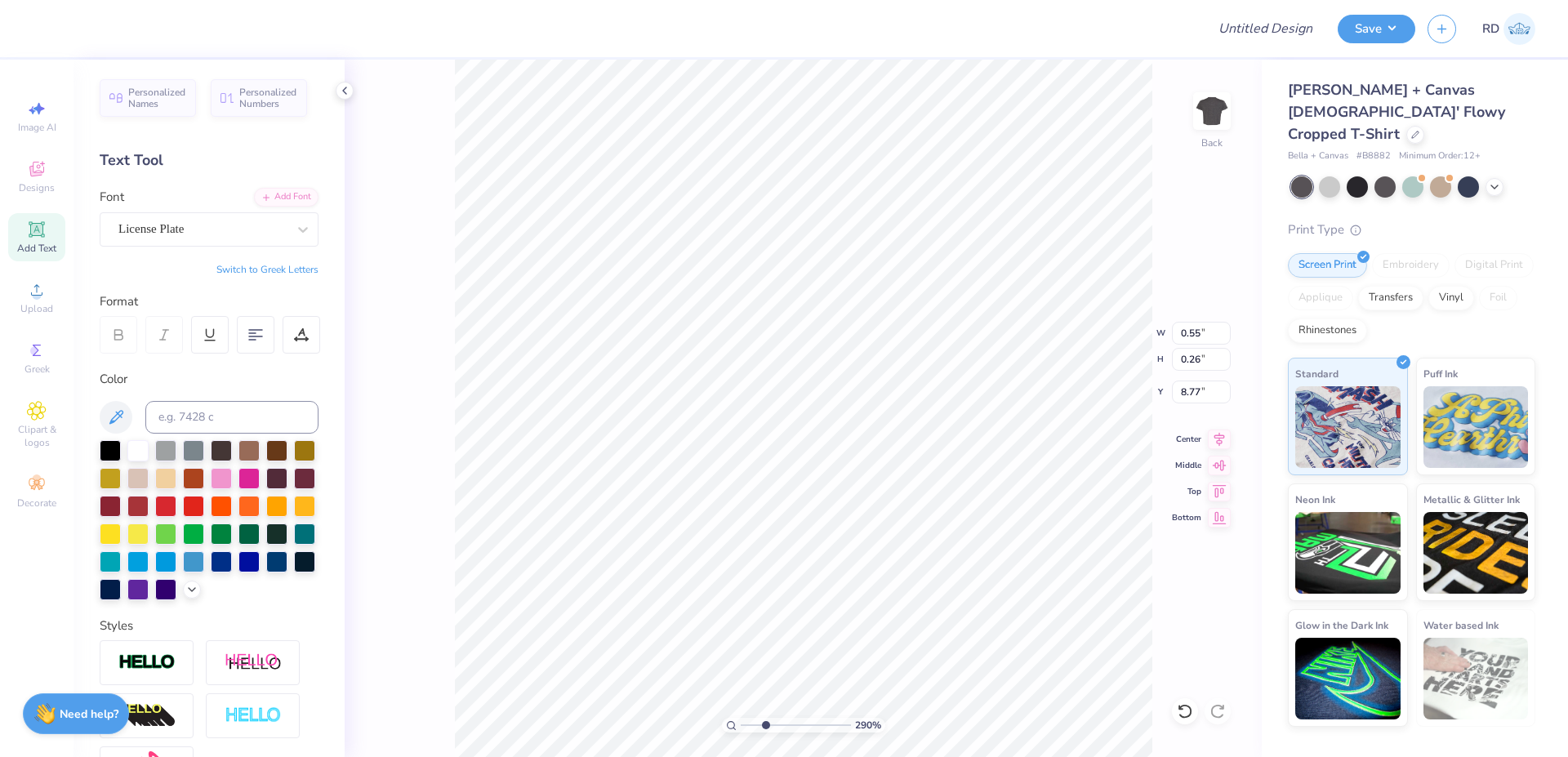
click at [766, 723] on input "range" at bounding box center [796, 725] width 110 height 14
type input "2.9"
click at [33, 308] on span "Upload" at bounding box center [37, 309] width 33 height 14
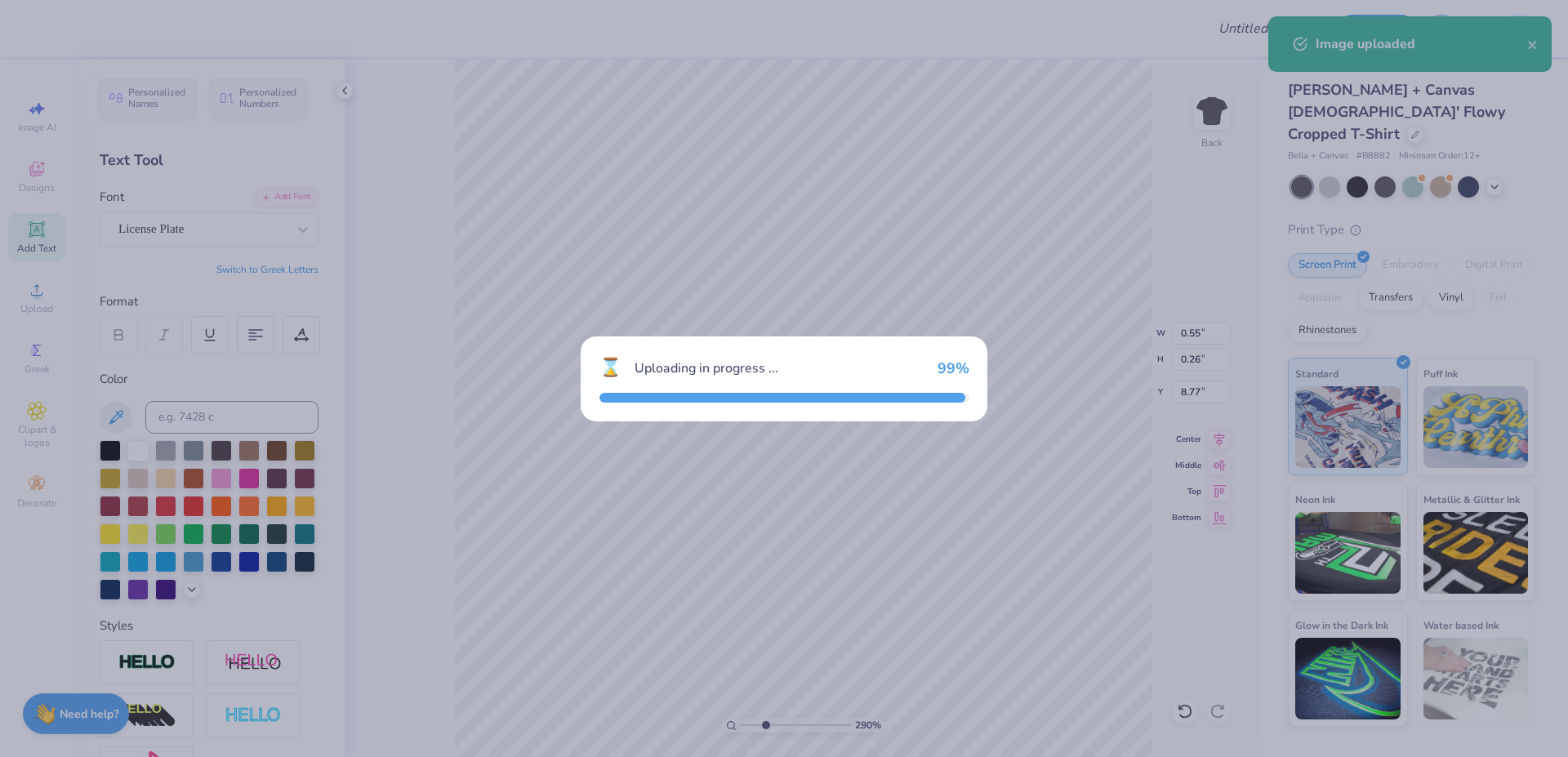
type input "12.67"
type input "12.25"
type input "2.13"
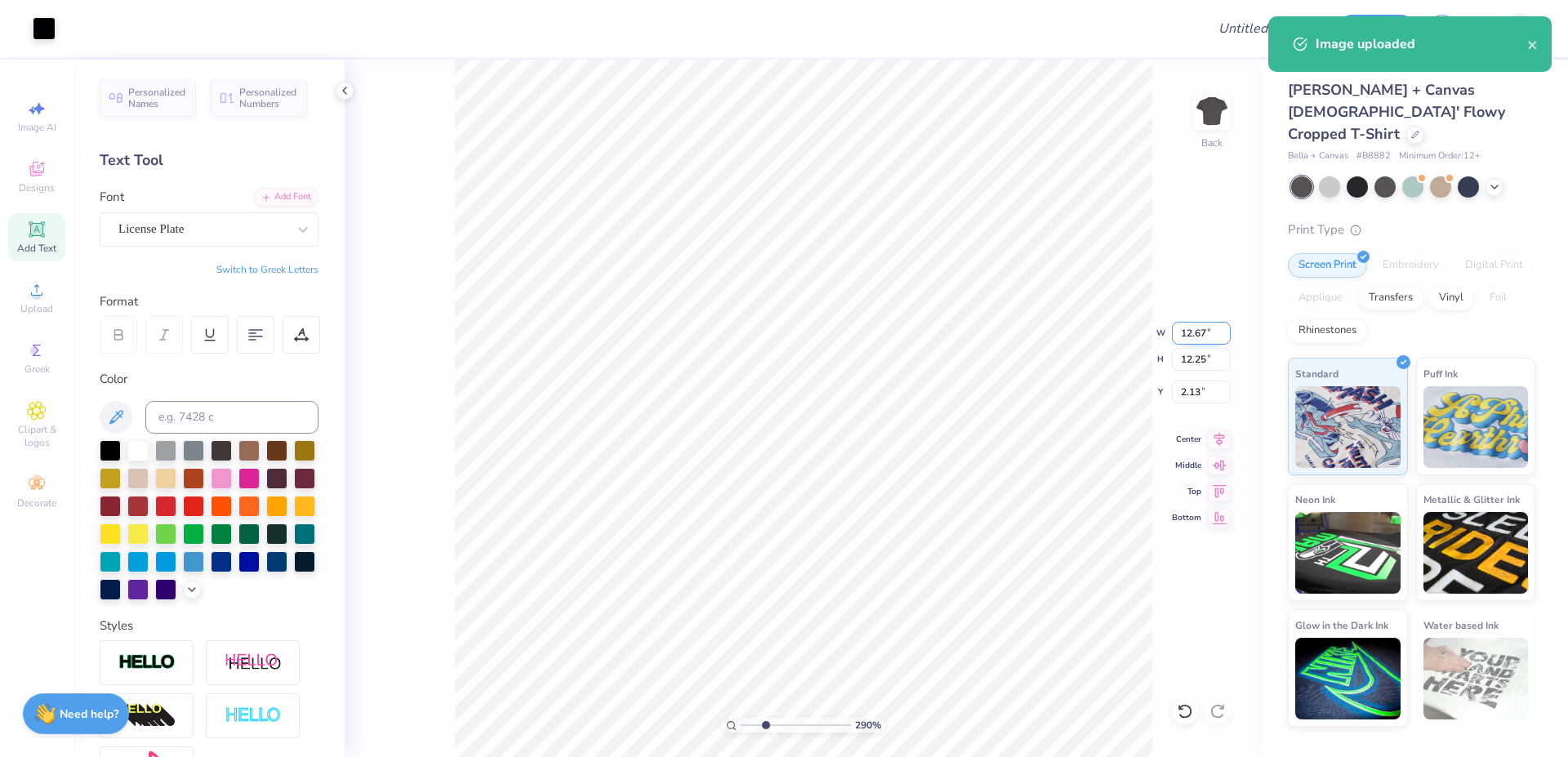
click at [1203, 330] on input "12.67" at bounding box center [1202, 334] width 59 height 23
type input "9.00"
type input "8.70"
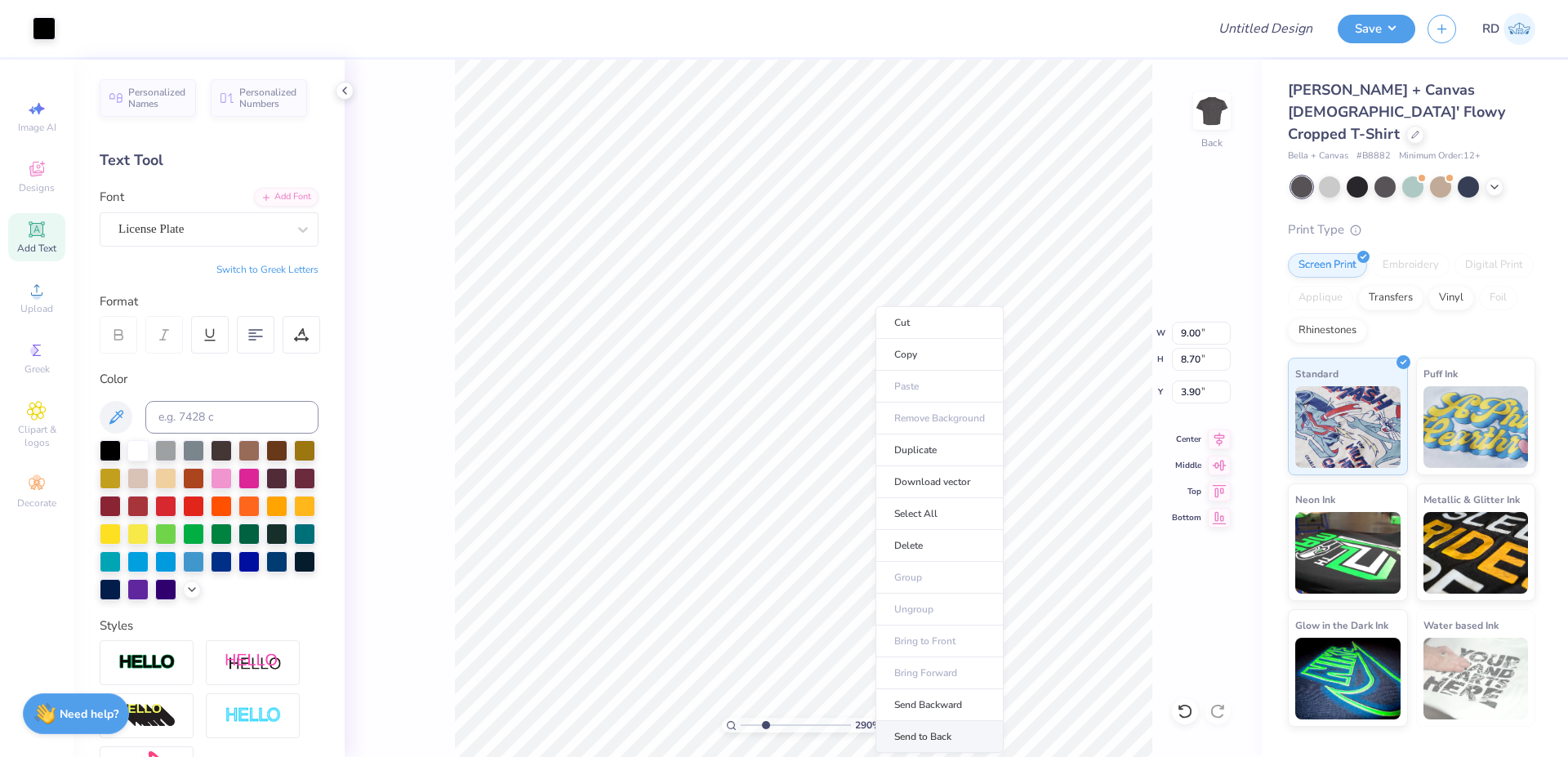
click at [924, 740] on li "Send to Back" at bounding box center [939, 737] width 128 height 32
type input "3.49"
drag, startPoint x: 780, startPoint y: 728, endPoint x: 804, endPoint y: 732, distance: 24.3
click at [804, 732] on input "range" at bounding box center [796, 725] width 110 height 14
type input "6.47"
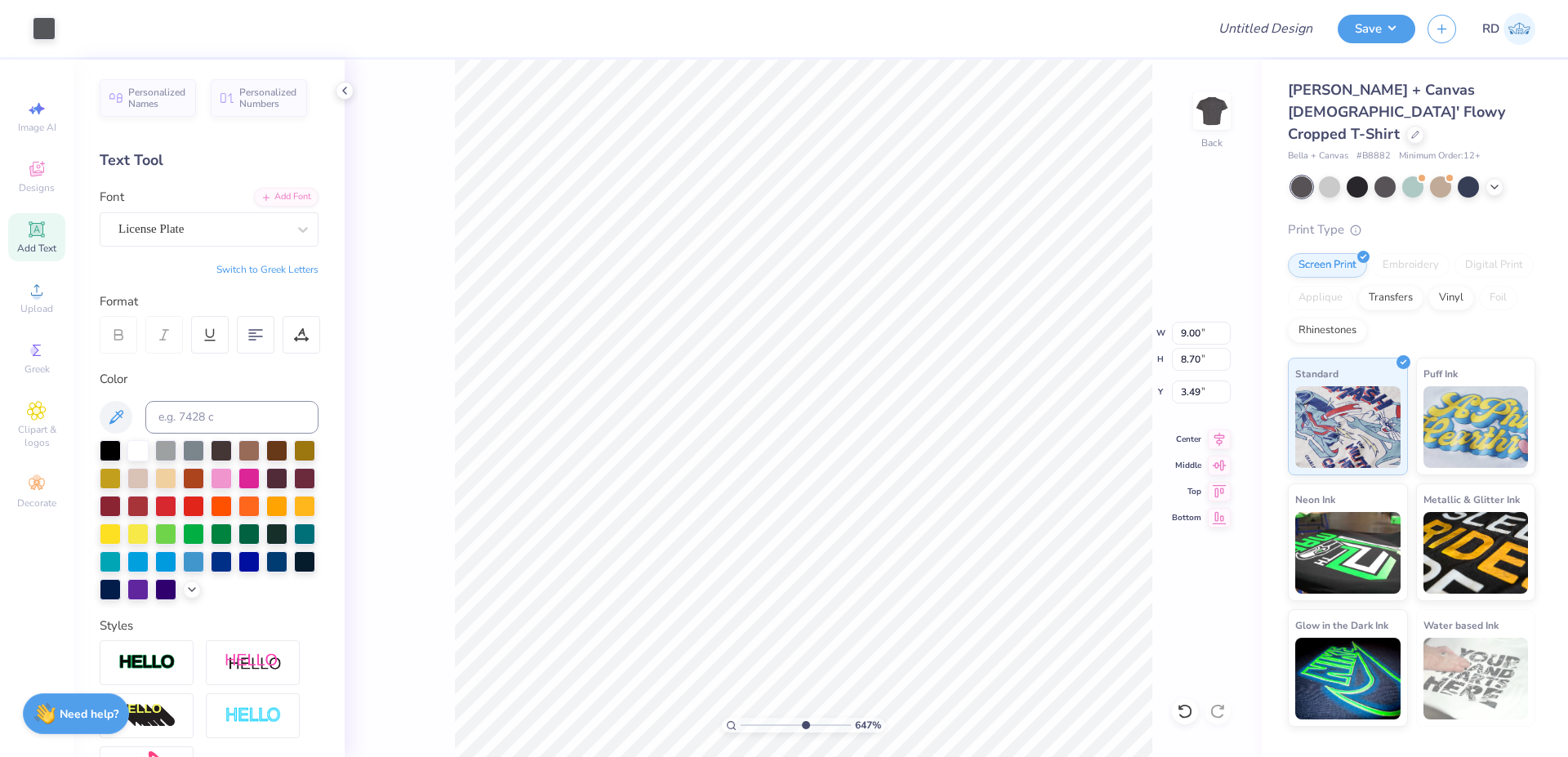
type input "0.55"
type input "0.26"
type input "8.77"
type input "1.82"
type input "0.29"
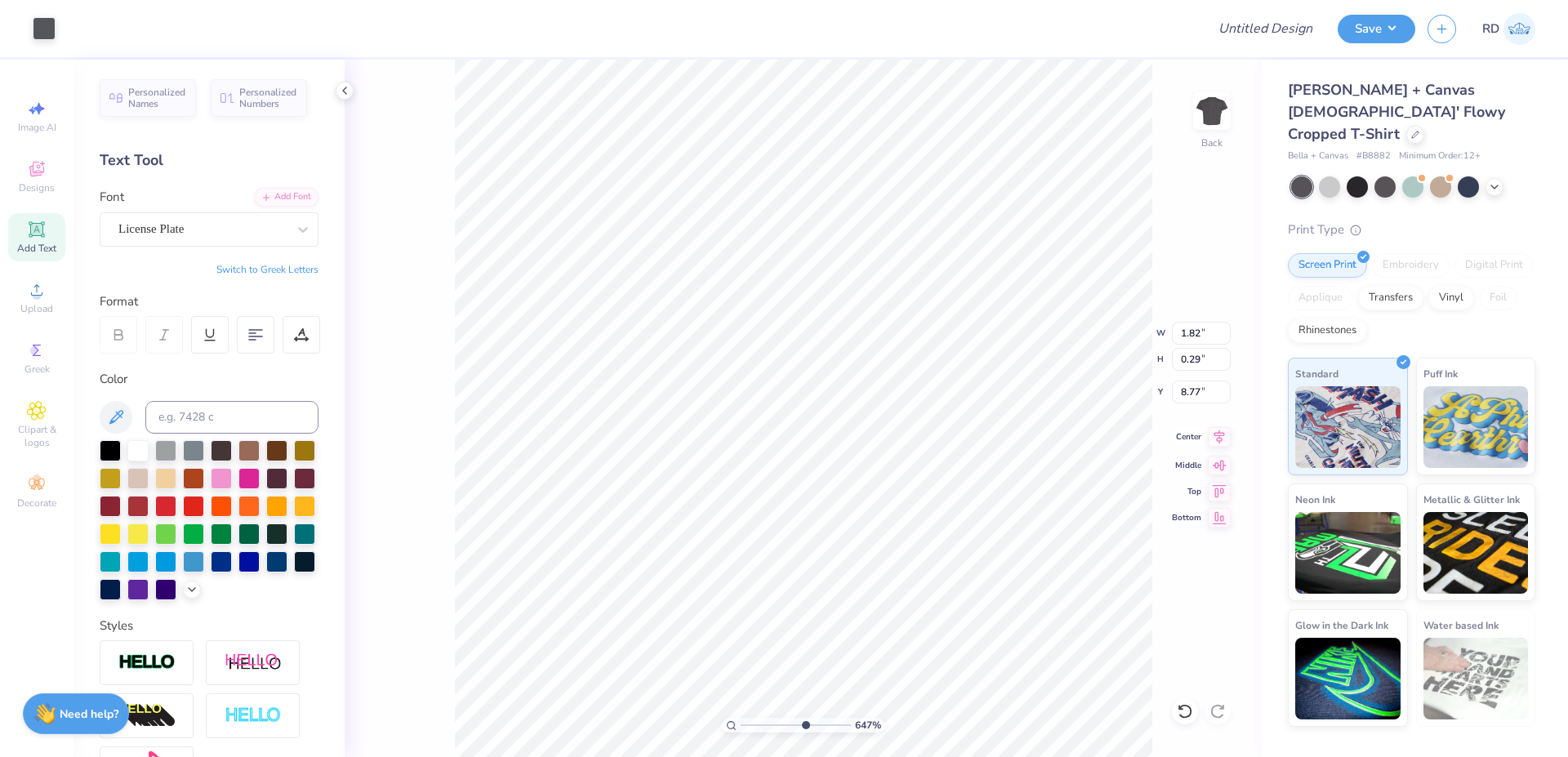
click at [1220, 439] on icon at bounding box center [1220, 437] width 11 height 14
type input "8.75"
click at [1224, 435] on icon at bounding box center [1220, 437] width 23 height 19
drag, startPoint x: 790, startPoint y: 727, endPoint x: 768, endPoint y: 729, distance: 22.1
click at [768, 729] on input "range" at bounding box center [796, 725] width 110 height 14
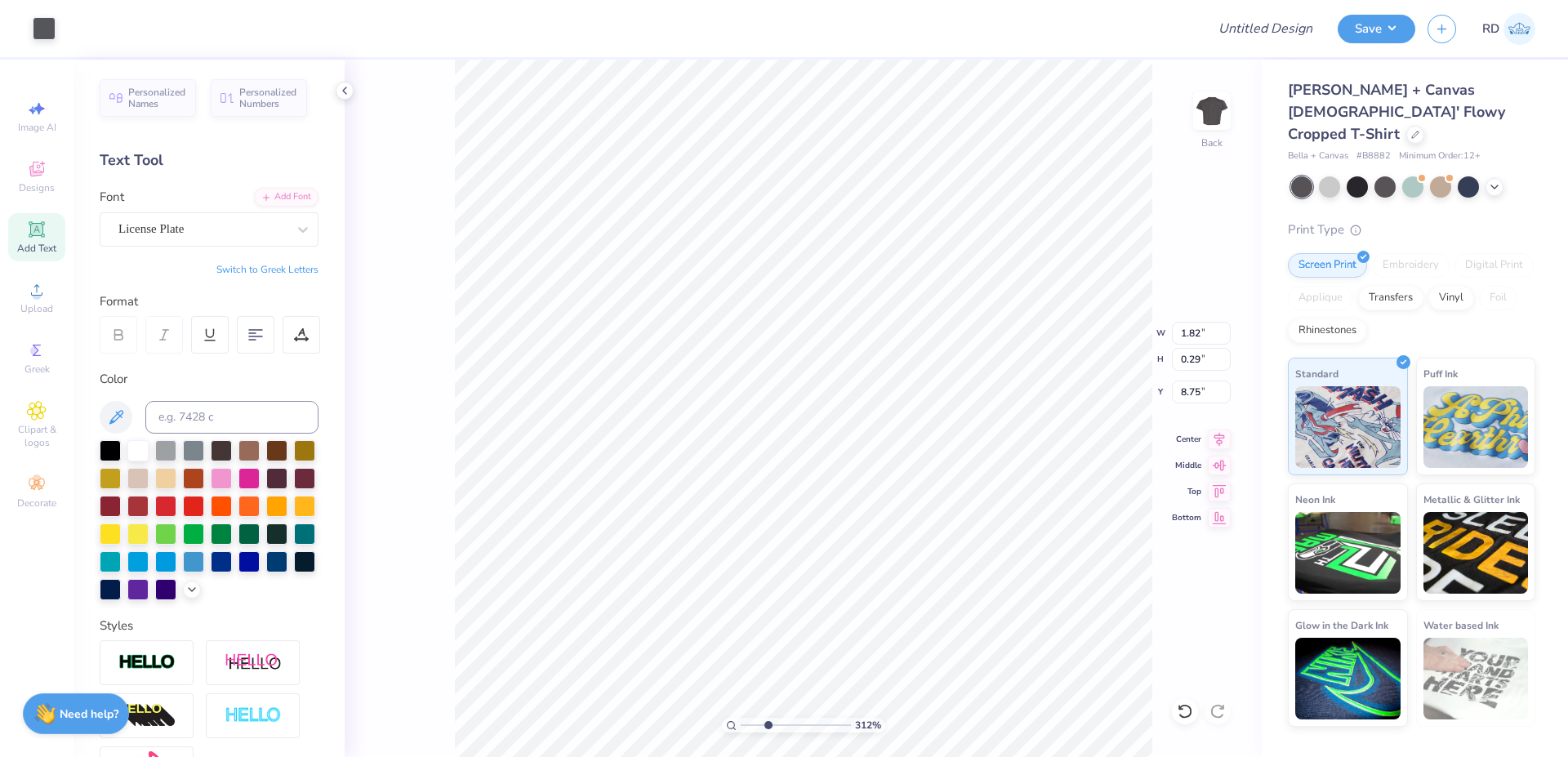
type input "3.12"
type input "3.80"
type input "2.25"
type input "6.16"
drag, startPoint x: 798, startPoint y: 725, endPoint x: 815, endPoint y: 727, distance: 17.1
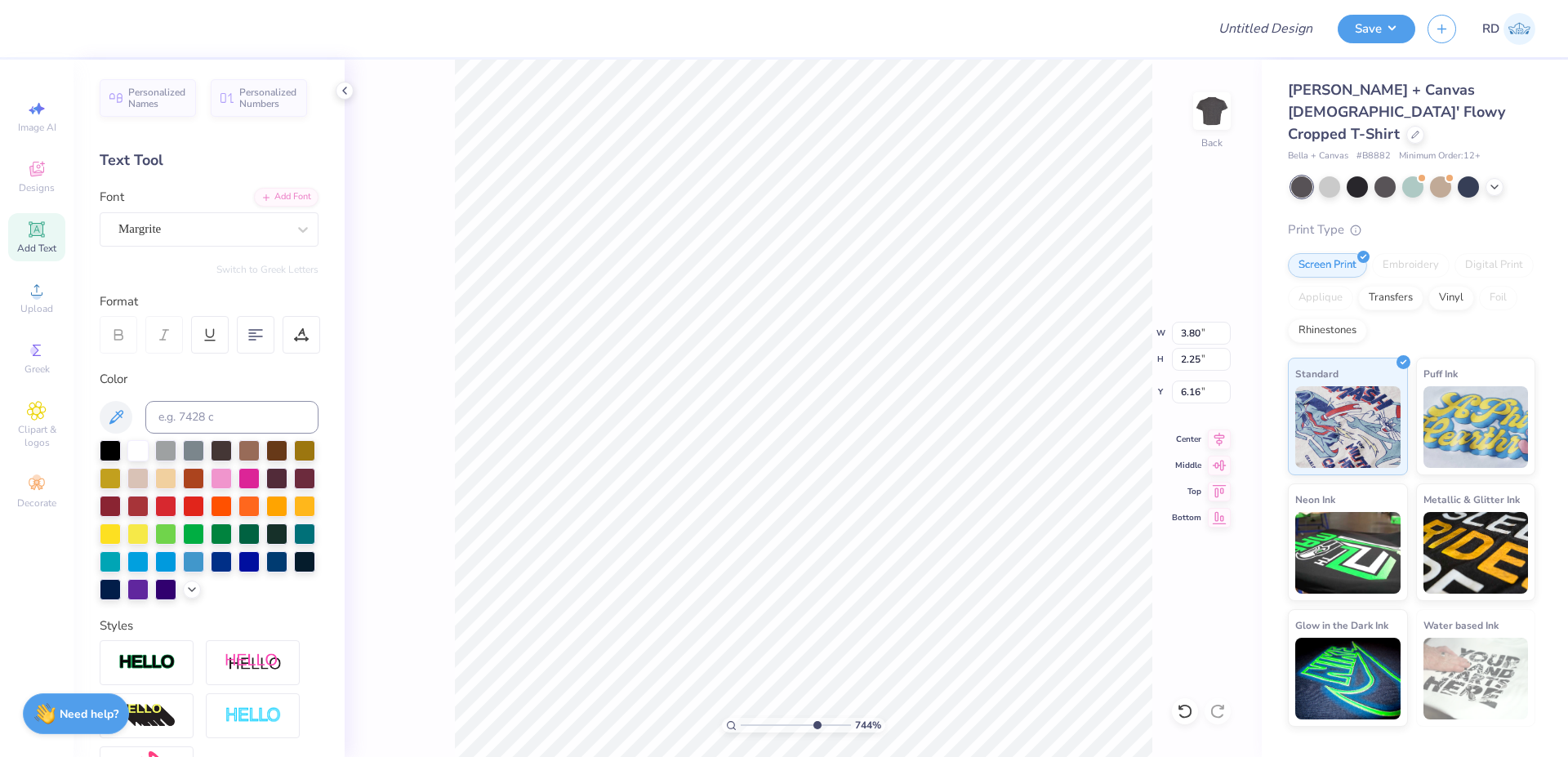
click at [815, 727] on input "range" at bounding box center [796, 725] width 110 height 14
type input "7.44"
type input "6.25"
drag, startPoint x: 776, startPoint y: 728, endPoint x: 740, endPoint y: 725, distance: 36.1
click at [741, 725] on input "range" at bounding box center [796, 725] width 110 height 14
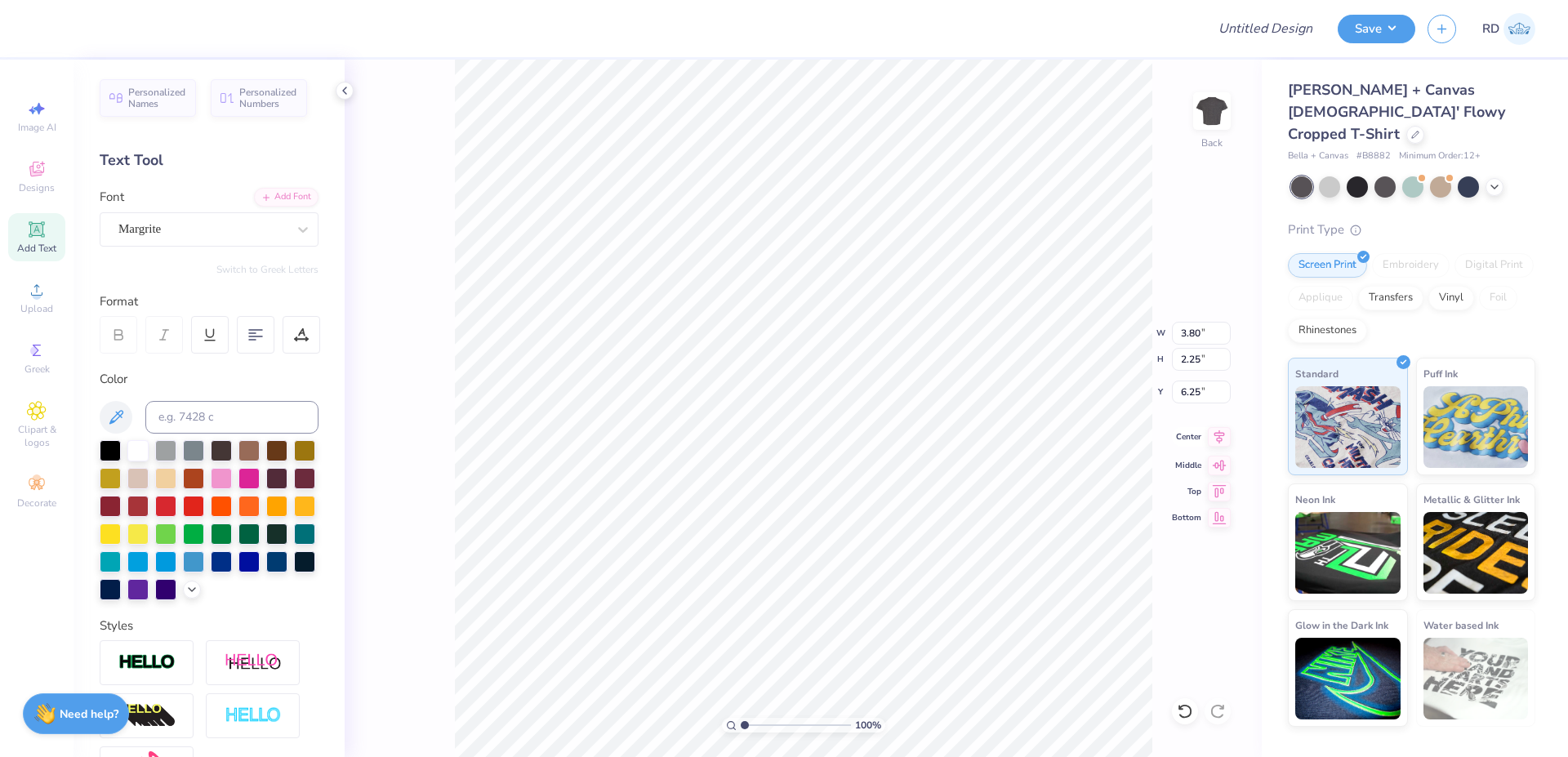
click at [1225, 441] on icon at bounding box center [1220, 437] width 23 height 19
drag, startPoint x: 771, startPoint y: 723, endPoint x: 759, endPoint y: 723, distance: 12.0
click at [759, 723] on input "range" at bounding box center [796, 725] width 110 height 14
click at [1223, 432] on icon at bounding box center [1220, 437] width 23 height 19
drag, startPoint x: 745, startPoint y: 725, endPoint x: 723, endPoint y: 725, distance: 22.0
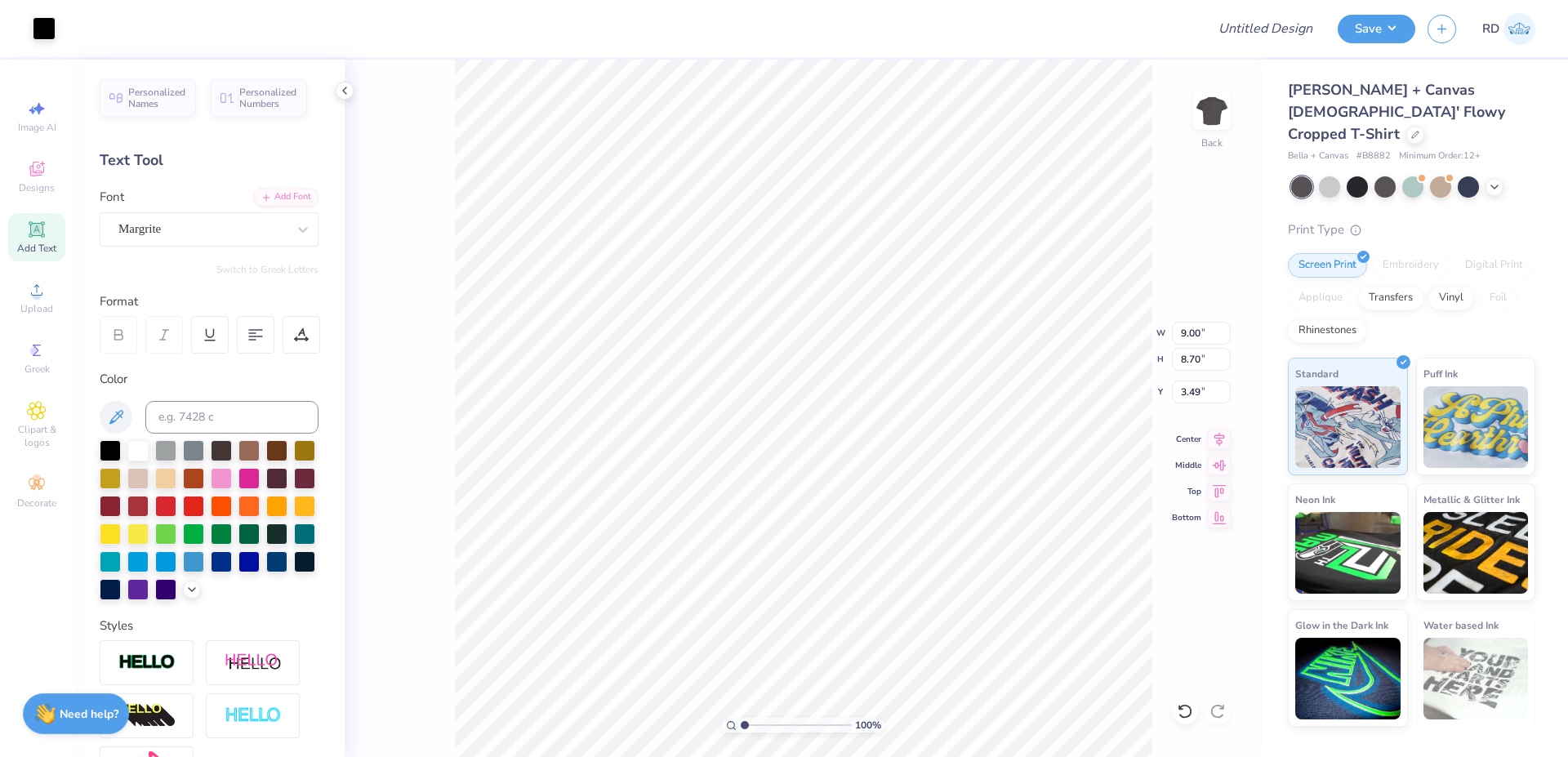
type input "1"
click at [741, 725] on input "range" at bounding box center [796, 725] width 110 height 14
click at [1188, 392] on input "3.49" at bounding box center [1202, 392] width 59 height 23
type input "3.00"
click at [1226, 435] on icon at bounding box center [1220, 437] width 23 height 19
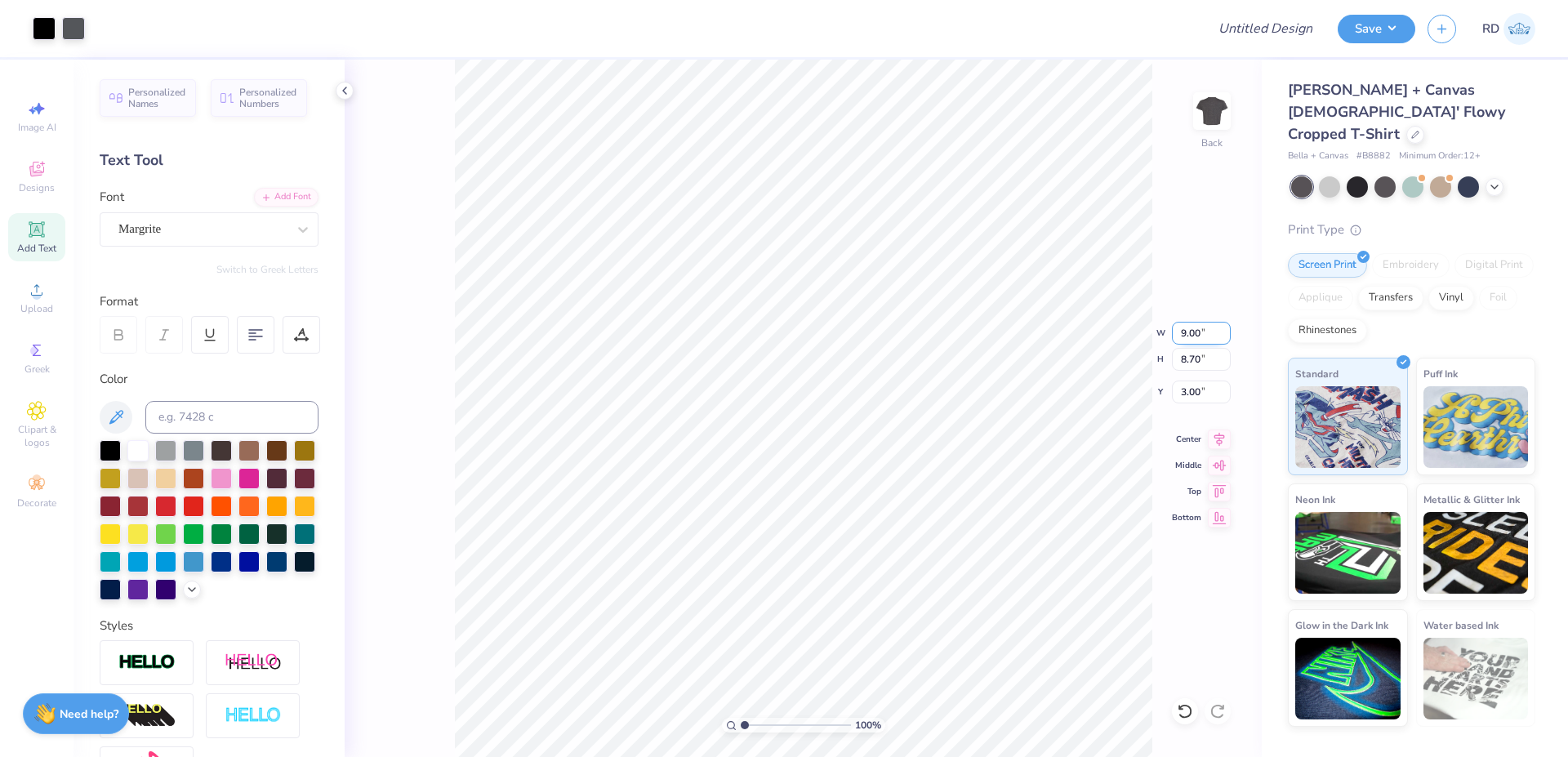
click at [1210, 335] on input "9.00" at bounding box center [1202, 334] width 59 height 23
type input "9.50"
type input "9.19"
click at [1209, 390] on input "2.76" at bounding box center [1202, 392] width 59 height 23
type input "3.00"
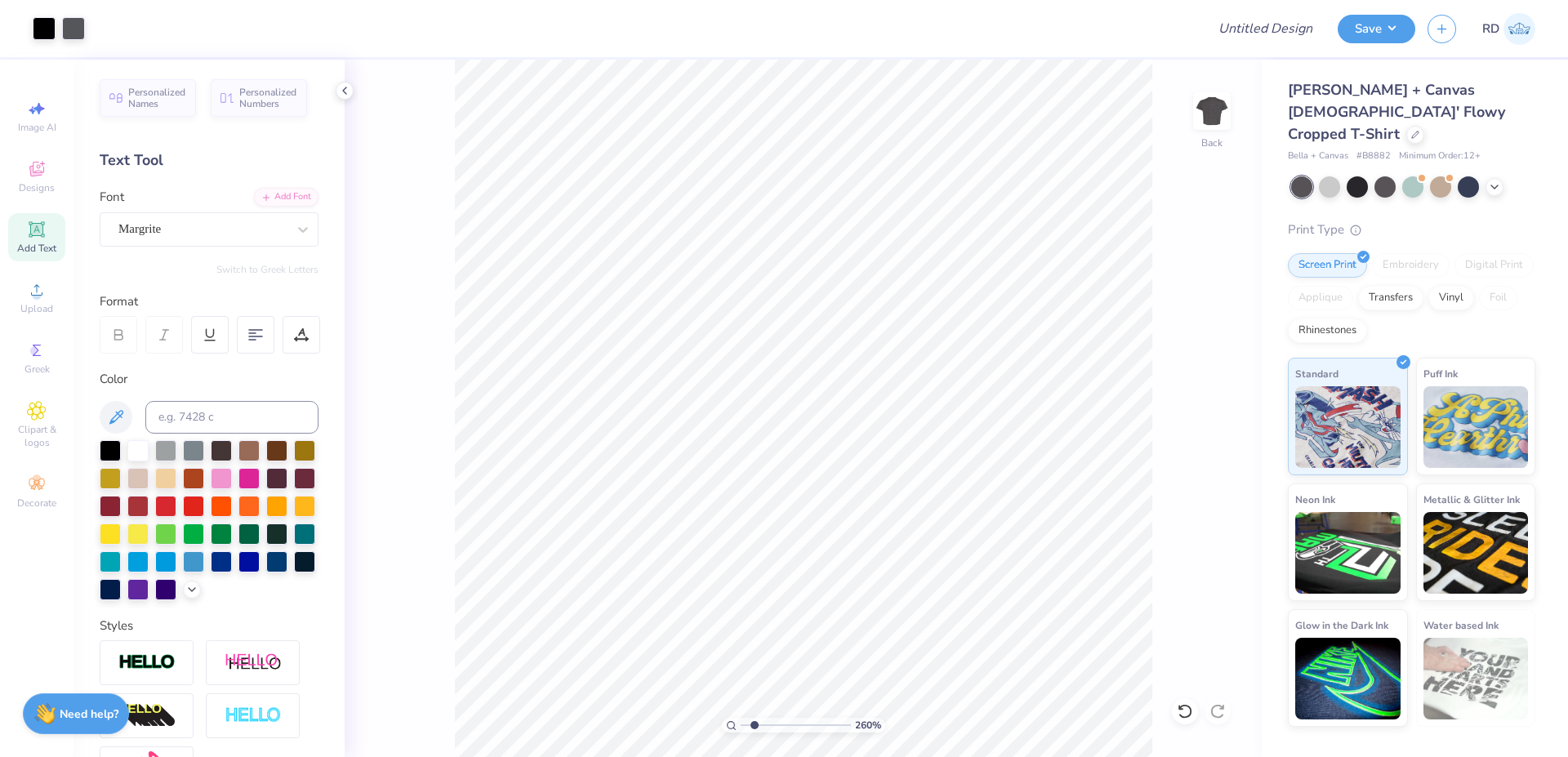
type input "1"
drag, startPoint x: 749, startPoint y: 723, endPoint x: 623, endPoint y: 729, distance: 126.1
click at [741, 729] on input "range" at bounding box center [796, 725] width 110 height 14
click at [1263, 18] on input "Design Title" at bounding box center [1246, 29] width 160 height 33
paste input "FPS239848"
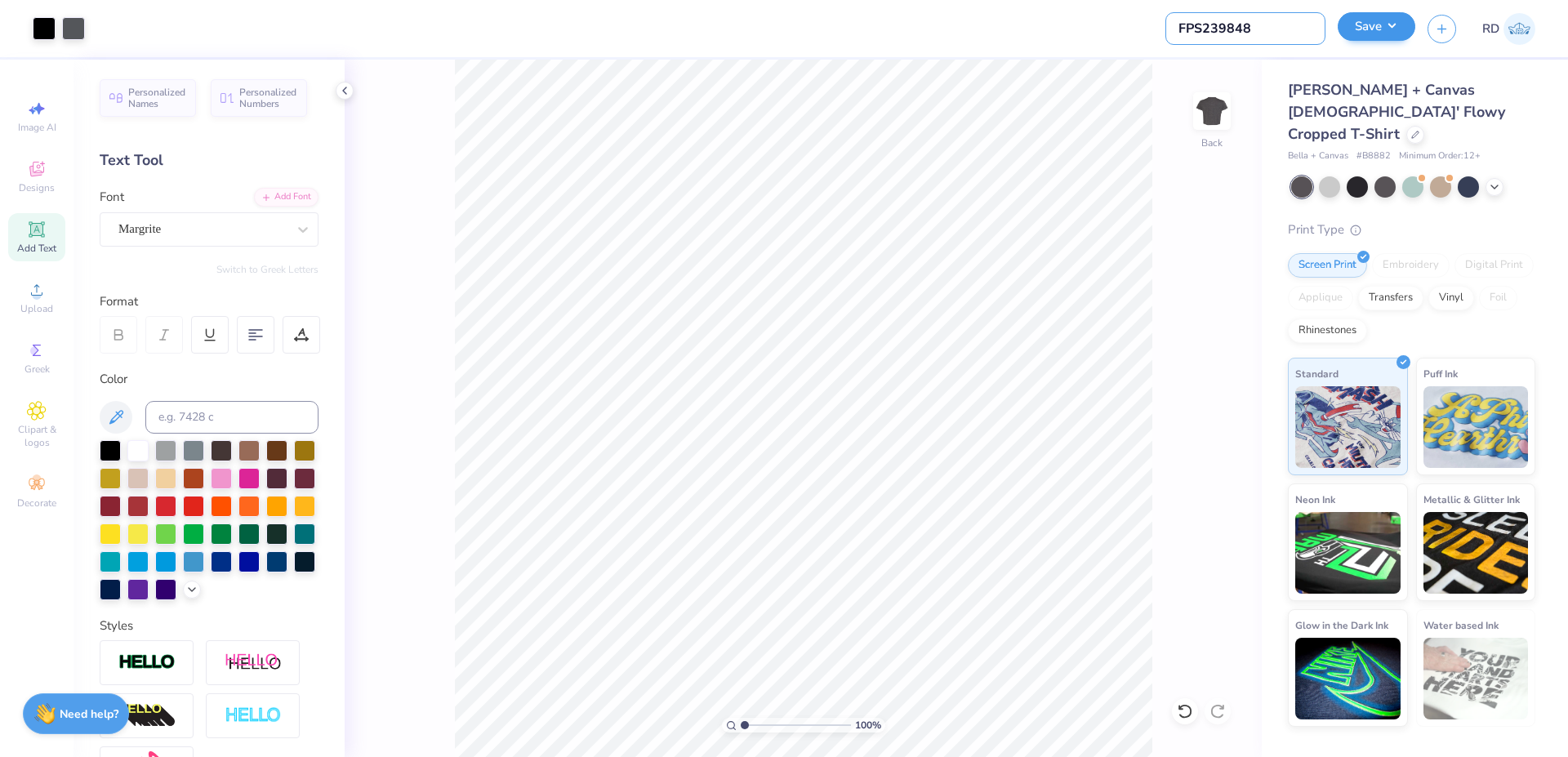
type input "FPS239848"
click at [1365, 35] on button "Save" at bounding box center [1376, 27] width 77 height 29
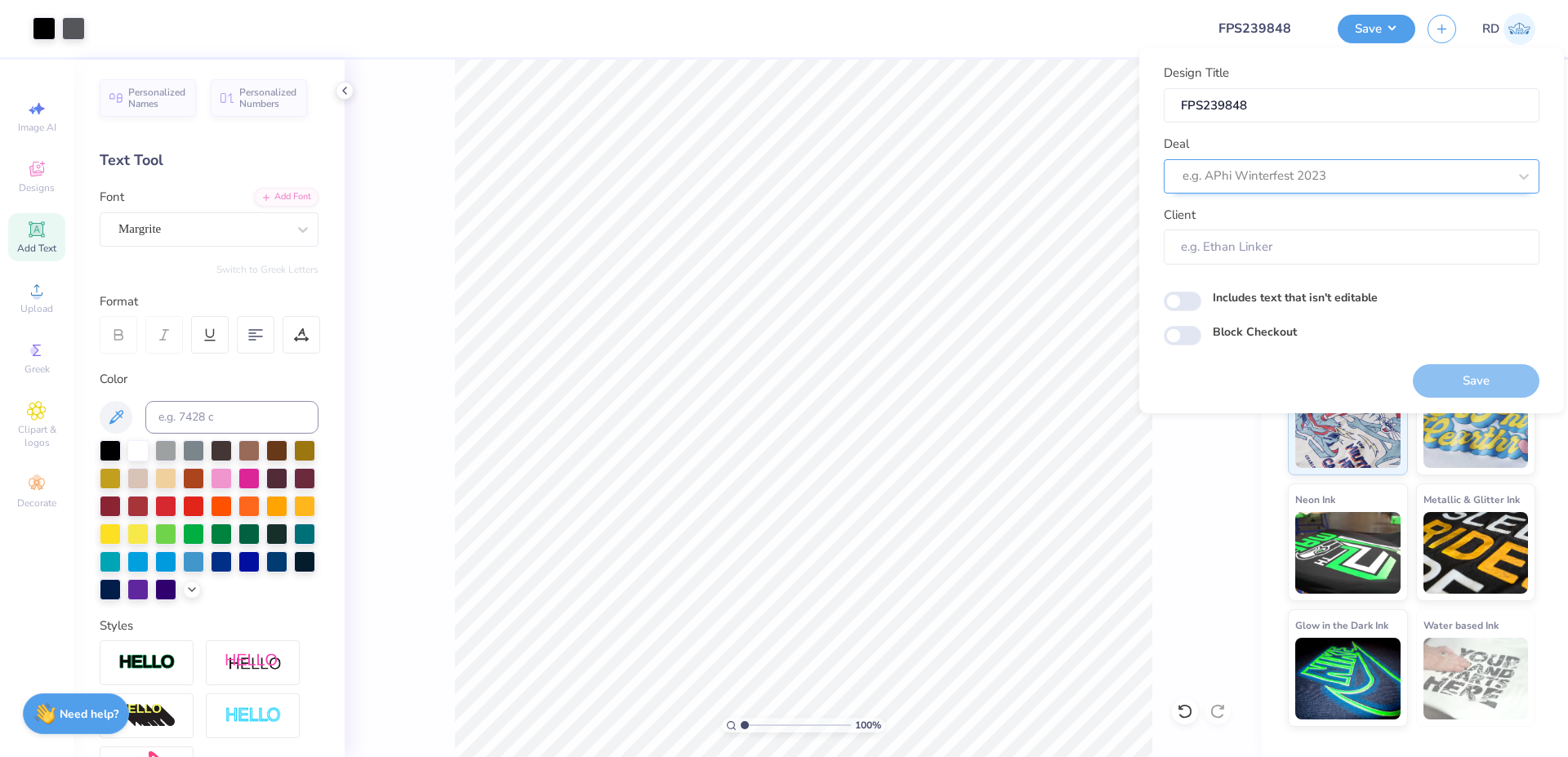
click at [1278, 174] on div at bounding box center [1345, 176] width 325 height 22
click at [1282, 221] on div "Design Tool Gallery" at bounding box center [1352, 220] width 363 height 27
type input "gallery"
type input "Design Tool Gallery User"
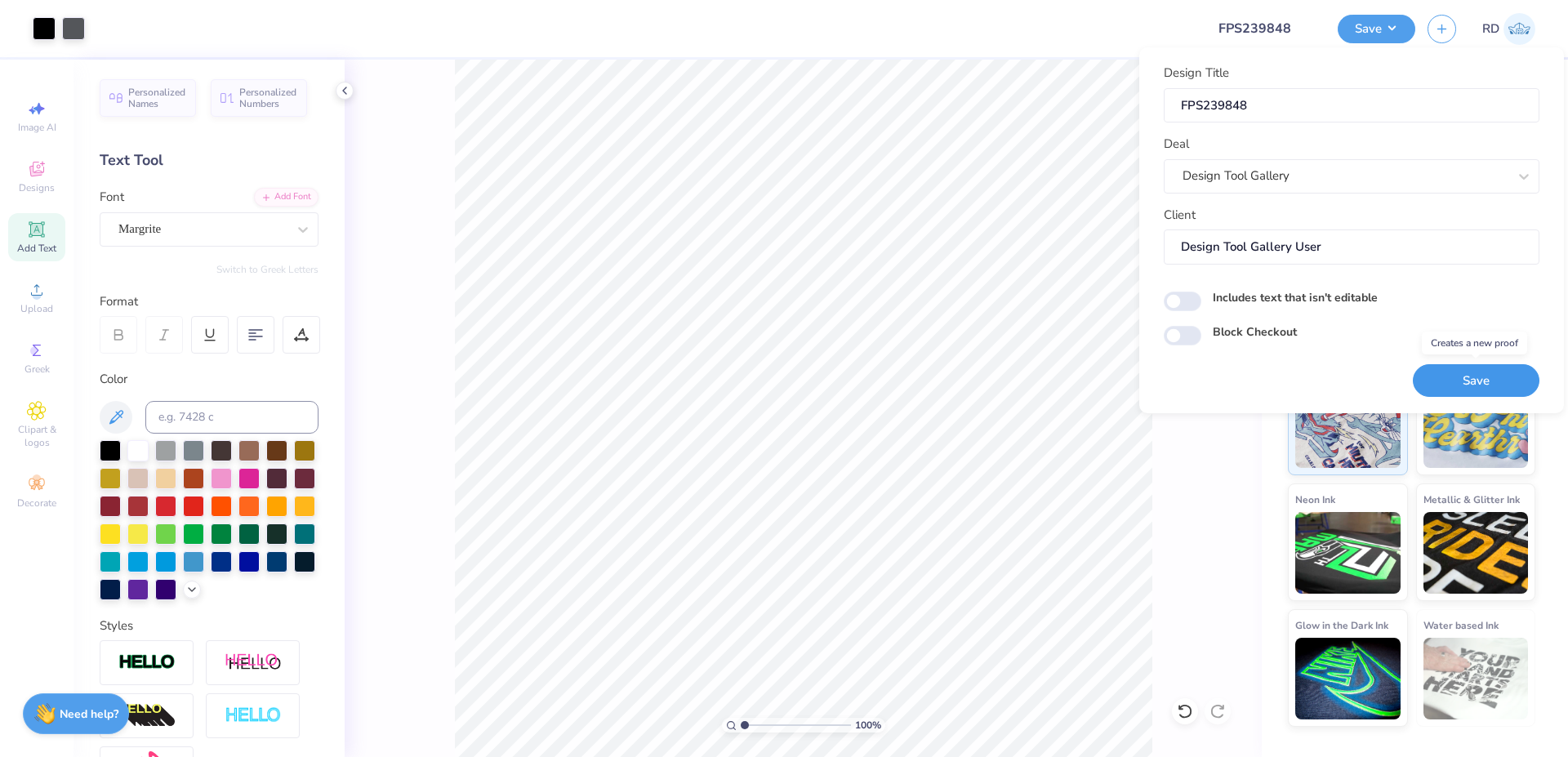
click at [1444, 379] on button "Save" at bounding box center [1475, 381] width 126 height 34
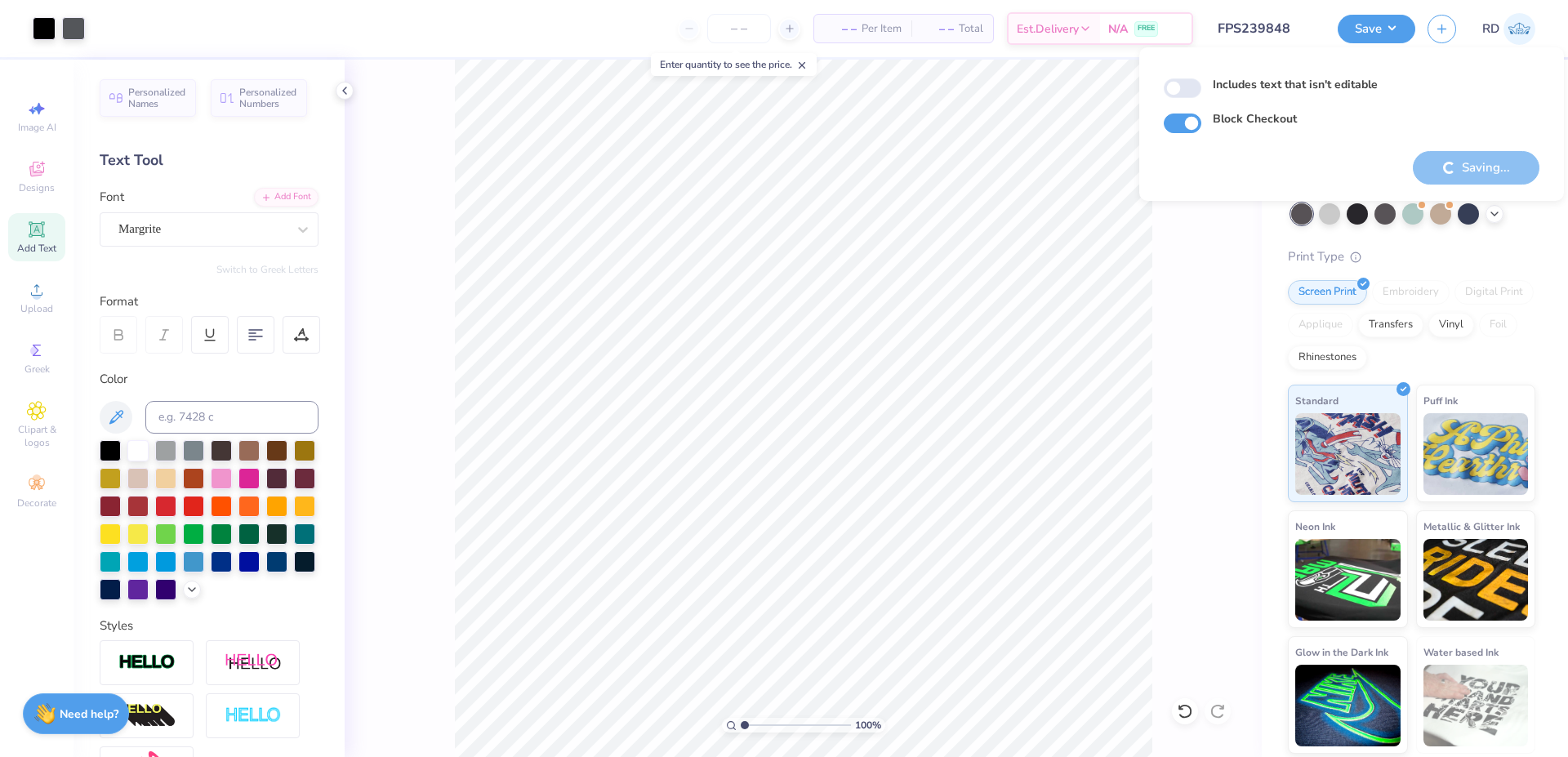
checkbox input "true"
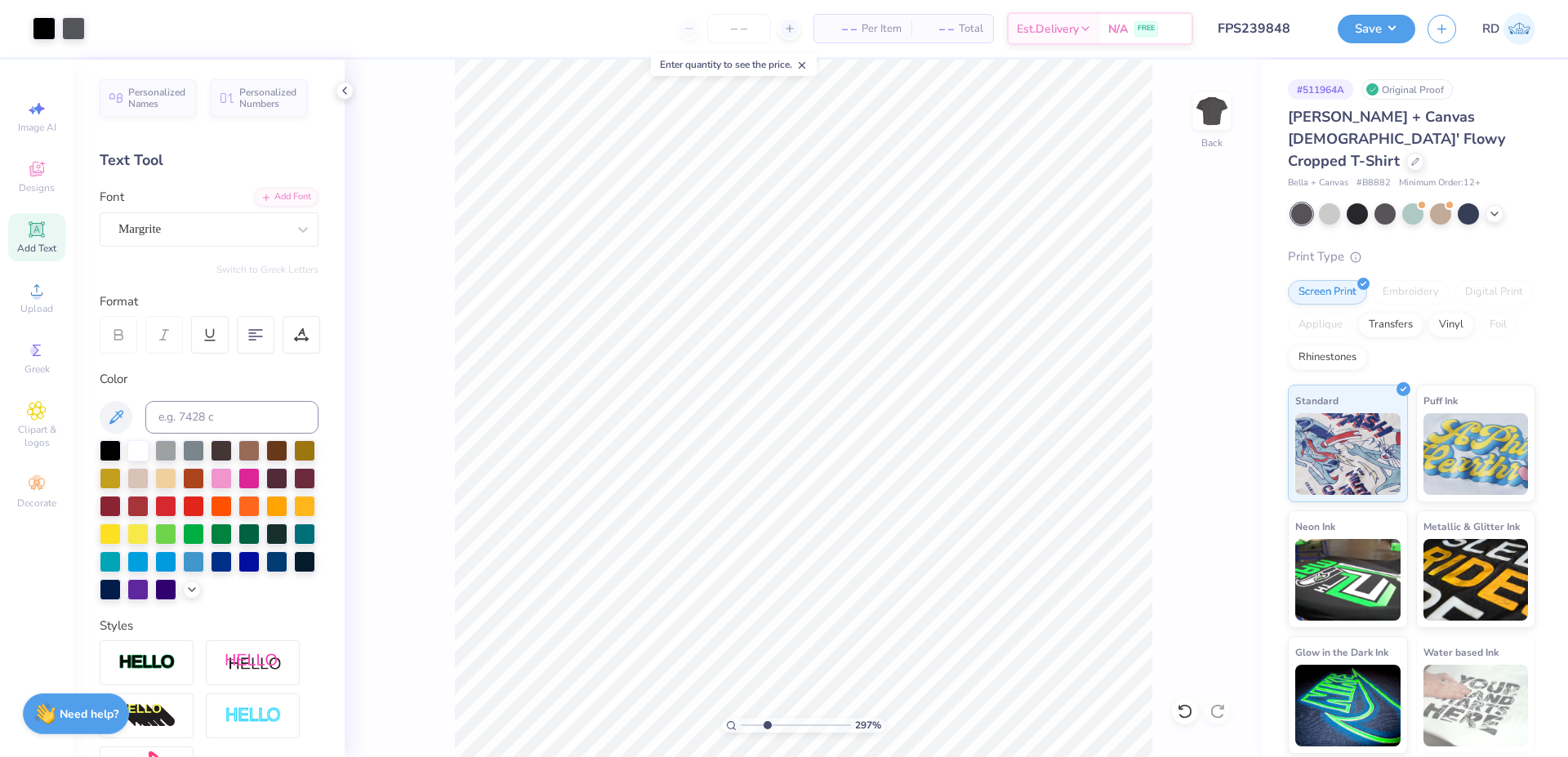
click at [767, 723] on input "range" at bounding box center [796, 725] width 110 height 14
click at [790, 727] on input "range" at bounding box center [796, 725] width 110 height 14
type input "5.13"
type input "0.47"
type input "0.31"
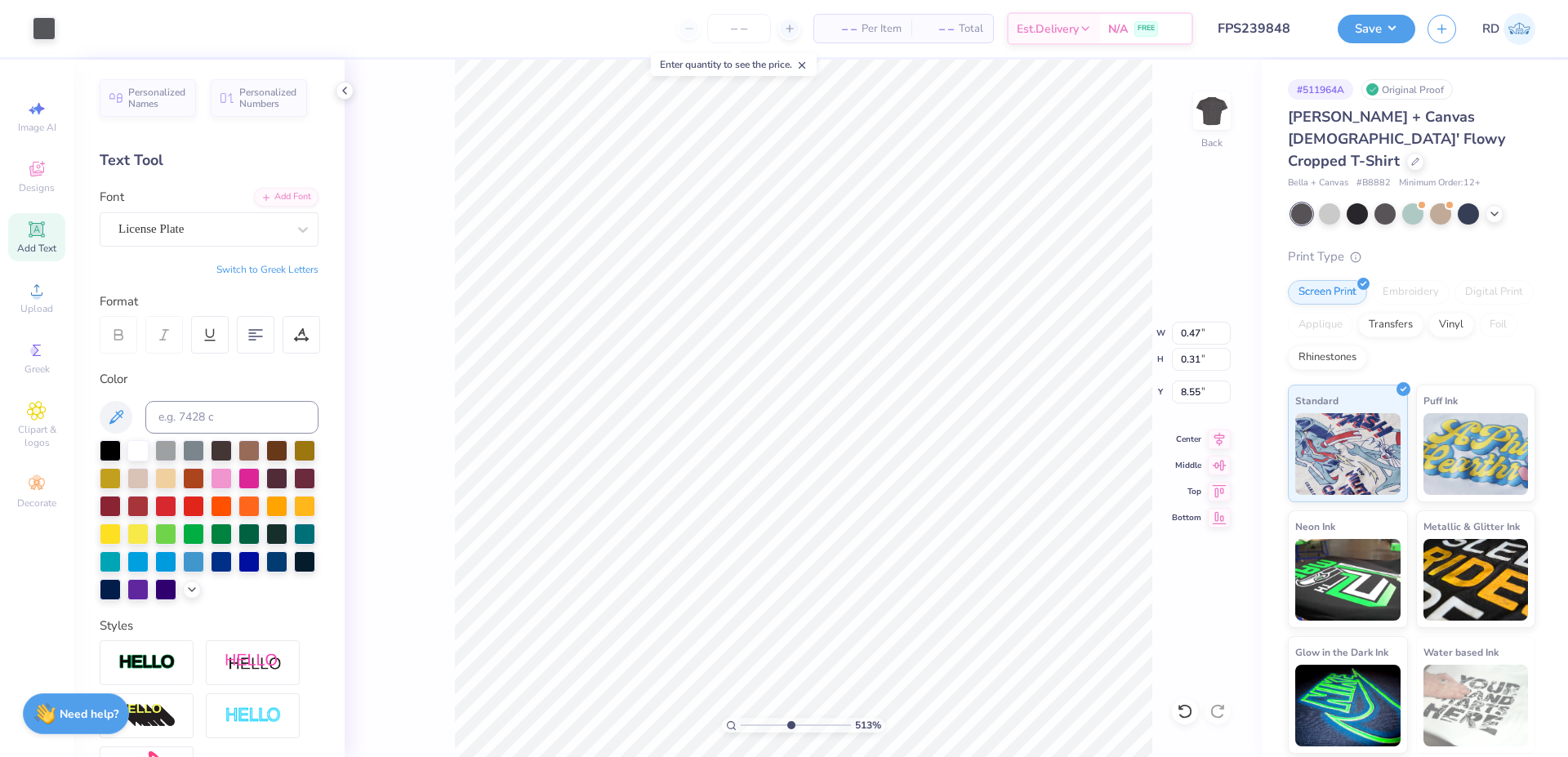
type input "8.55"
type textarea "FORMAL 2025"
type input "4.01"
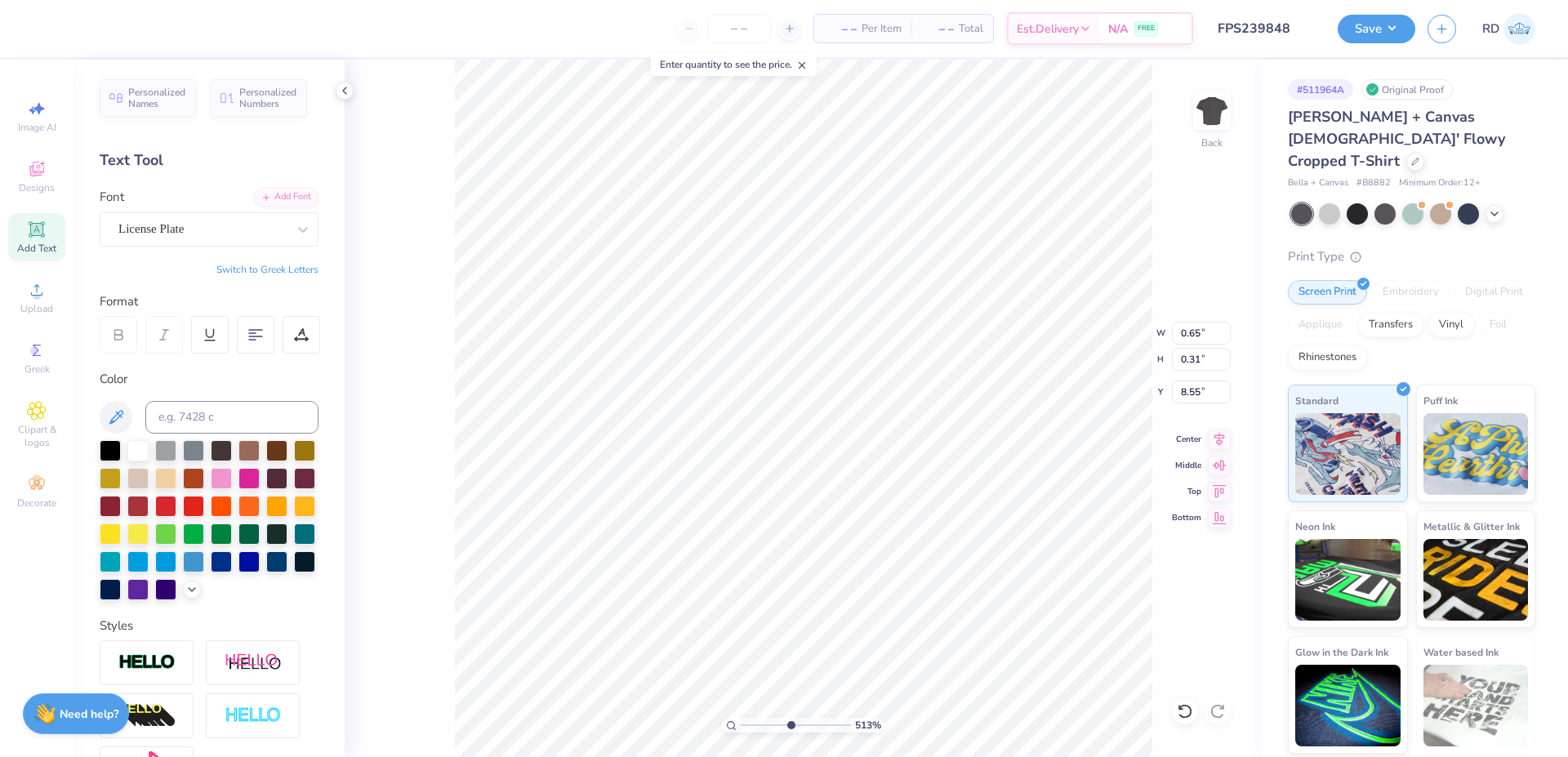
type input "2.38"
type input "5.91"
type input "1.86"
type input "0.31"
type input "8.55"
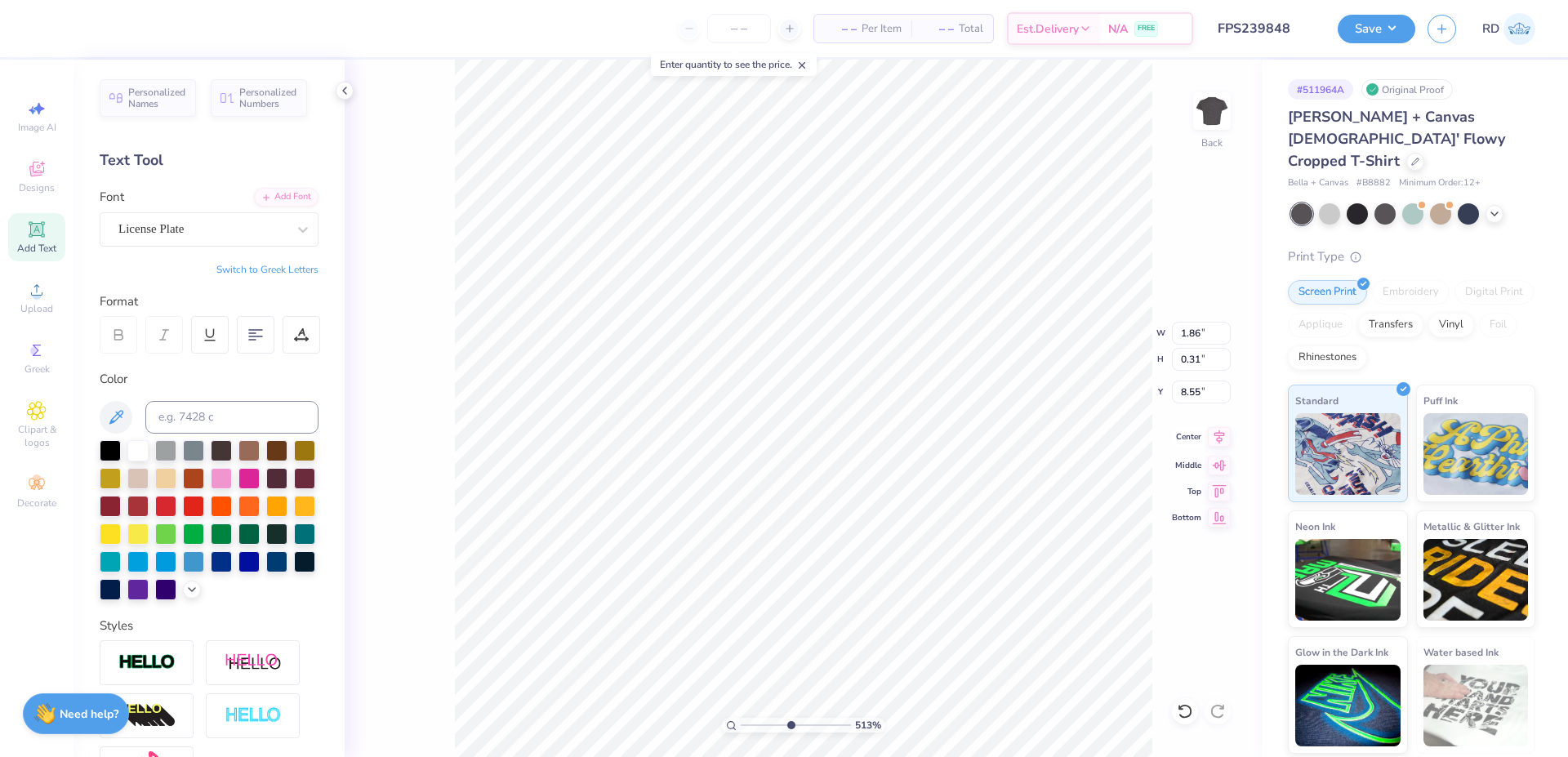
click at [1222, 442] on icon at bounding box center [1220, 437] width 23 height 19
type input "4.01"
type input "2.38"
type input "5.91"
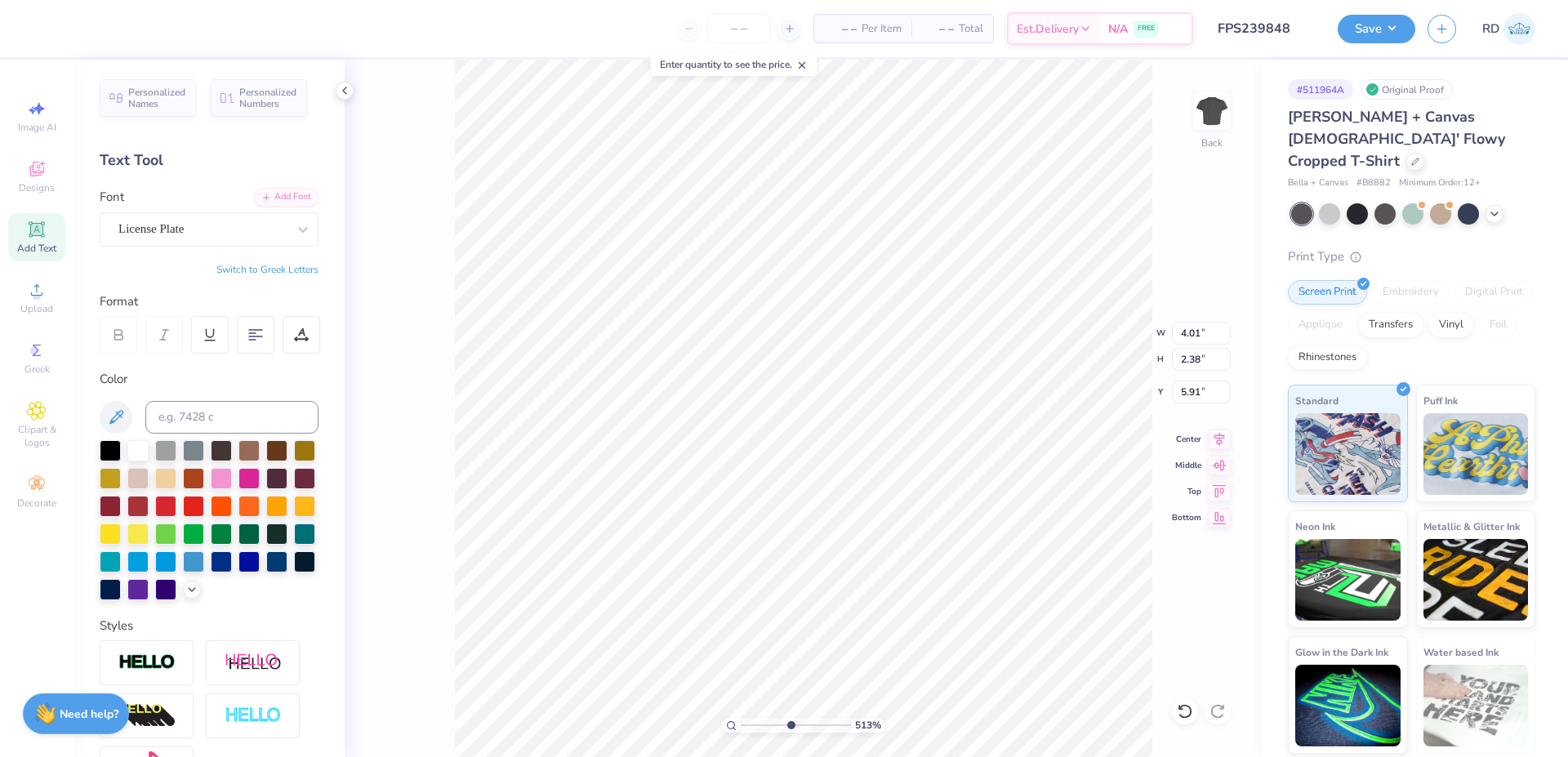
type input "1.86"
type input "0.31"
type input "8.55"
type input "1.93"
type input "0.32"
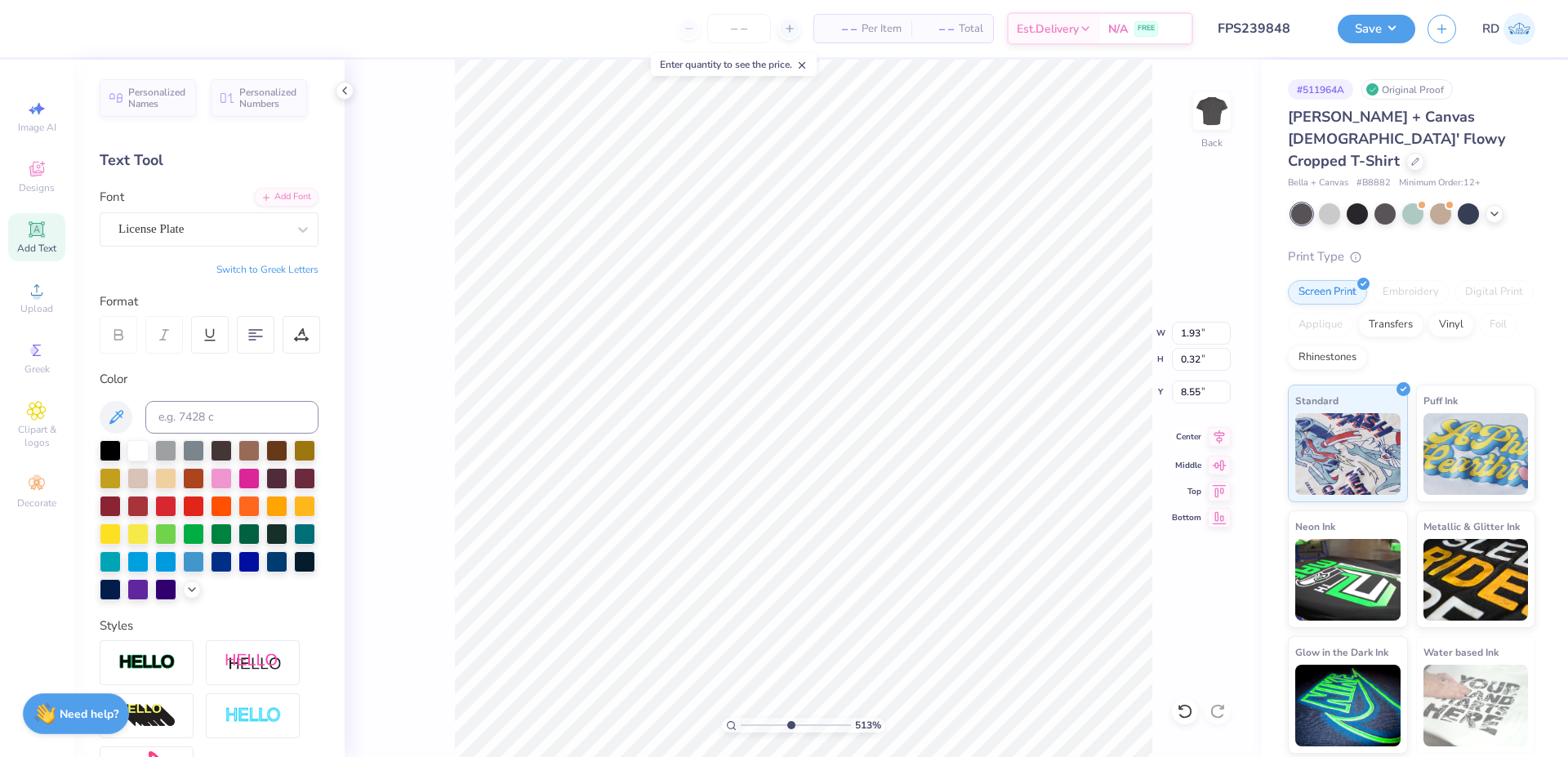
click at [1221, 434] on icon at bounding box center [1220, 437] width 23 height 19
drag, startPoint x: 760, startPoint y: 728, endPoint x: 722, endPoint y: 725, distance: 38.1
type input "1"
click at [741, 725] on input "range" at bounding box center [796, 725] width 110 height 14
click at [1382, 26] on button "Save" at bounding box center [1376, 27] width 77 height 29
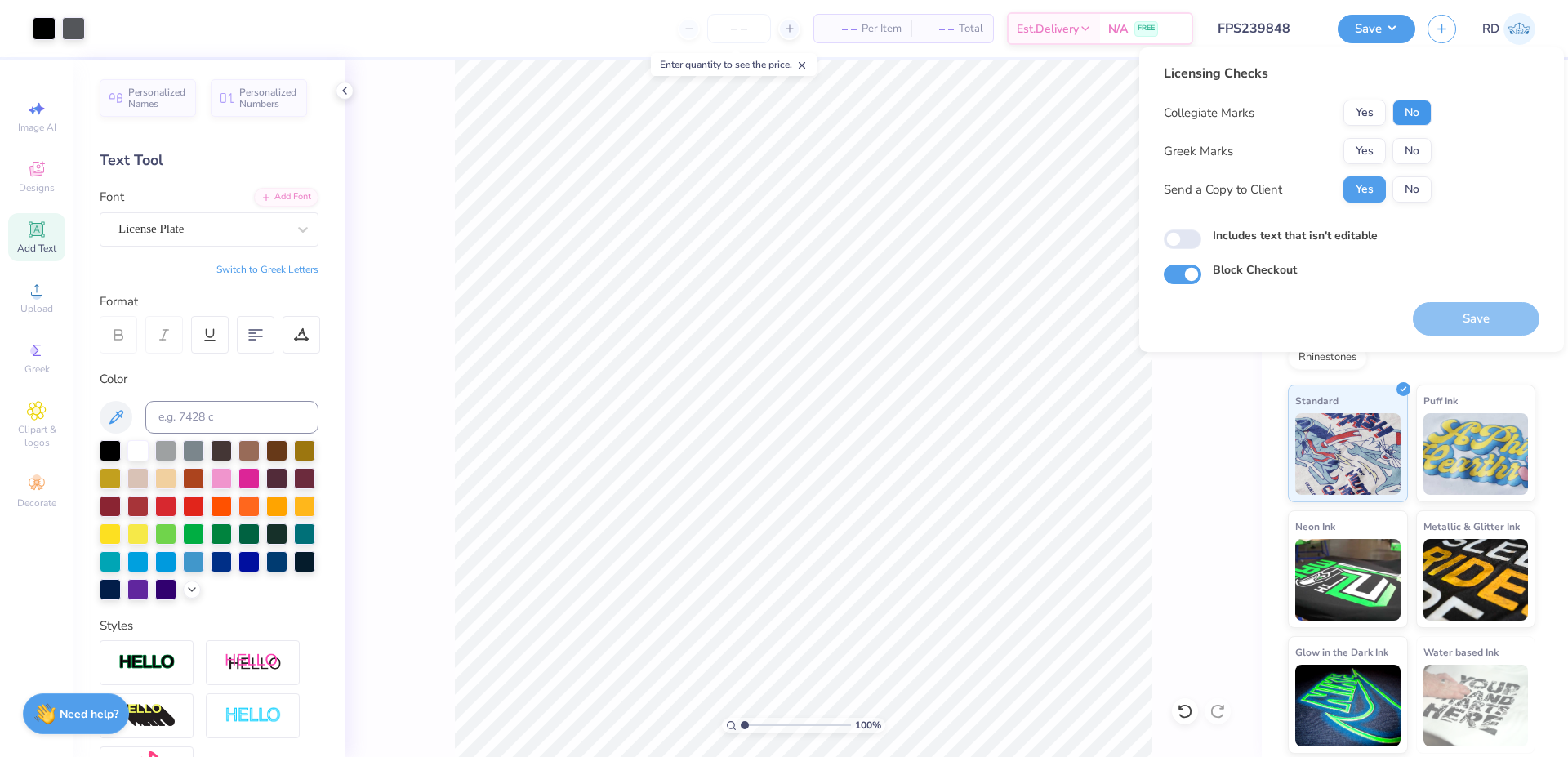
click at [1407, 115] on button "No" at bounding box center [1412, 112] width 40 height 26
click at [1411, 151] on button "No" at bounding box center [1412, 150] width 40 height 26
click at [1362, 151] on button "Yes" at bounding box center [1365, 150] width 42 height 26
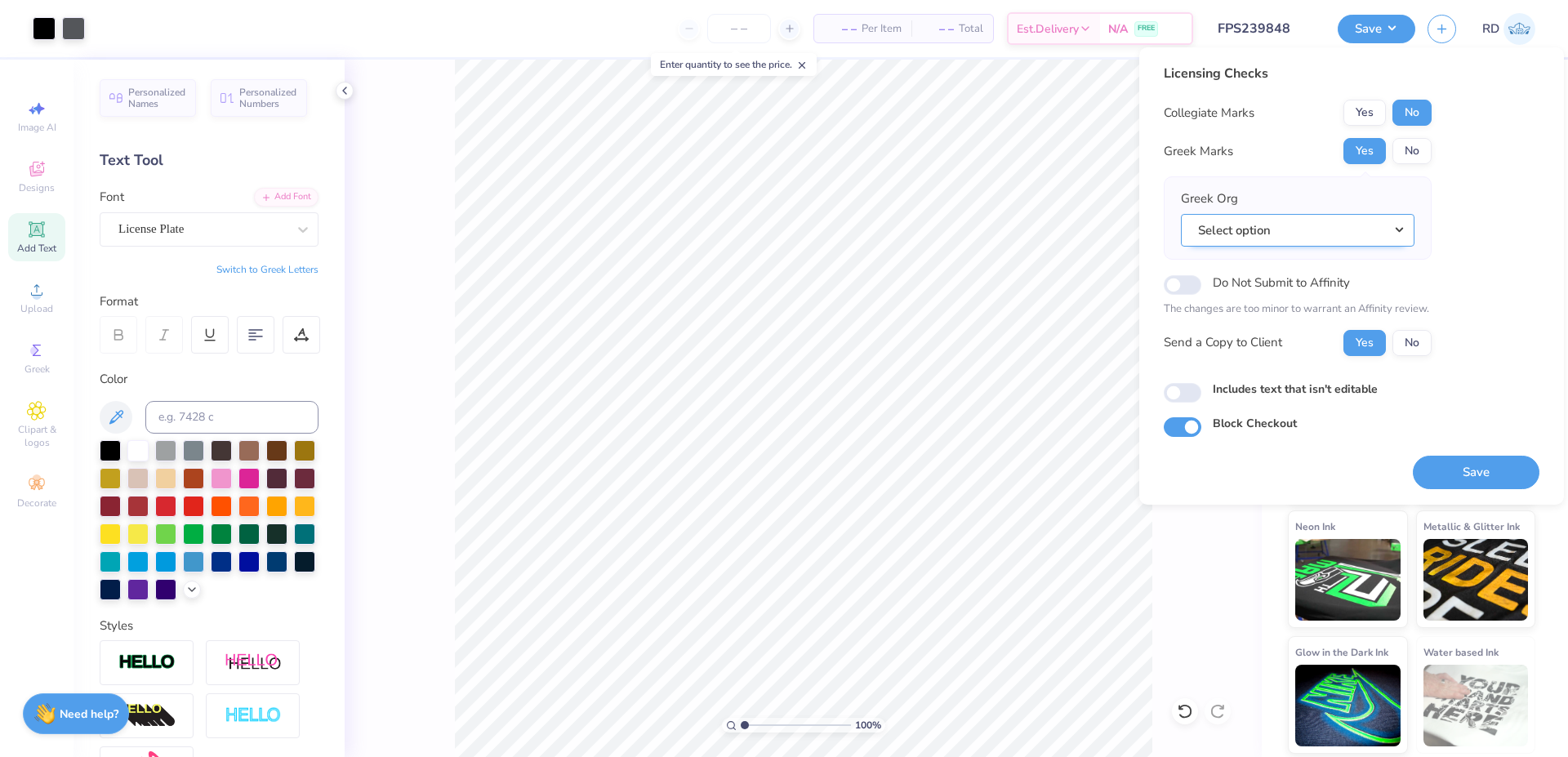
click at [1340, 230] on button "Select option" at bounding box center [1298, 230] width 233 height 34
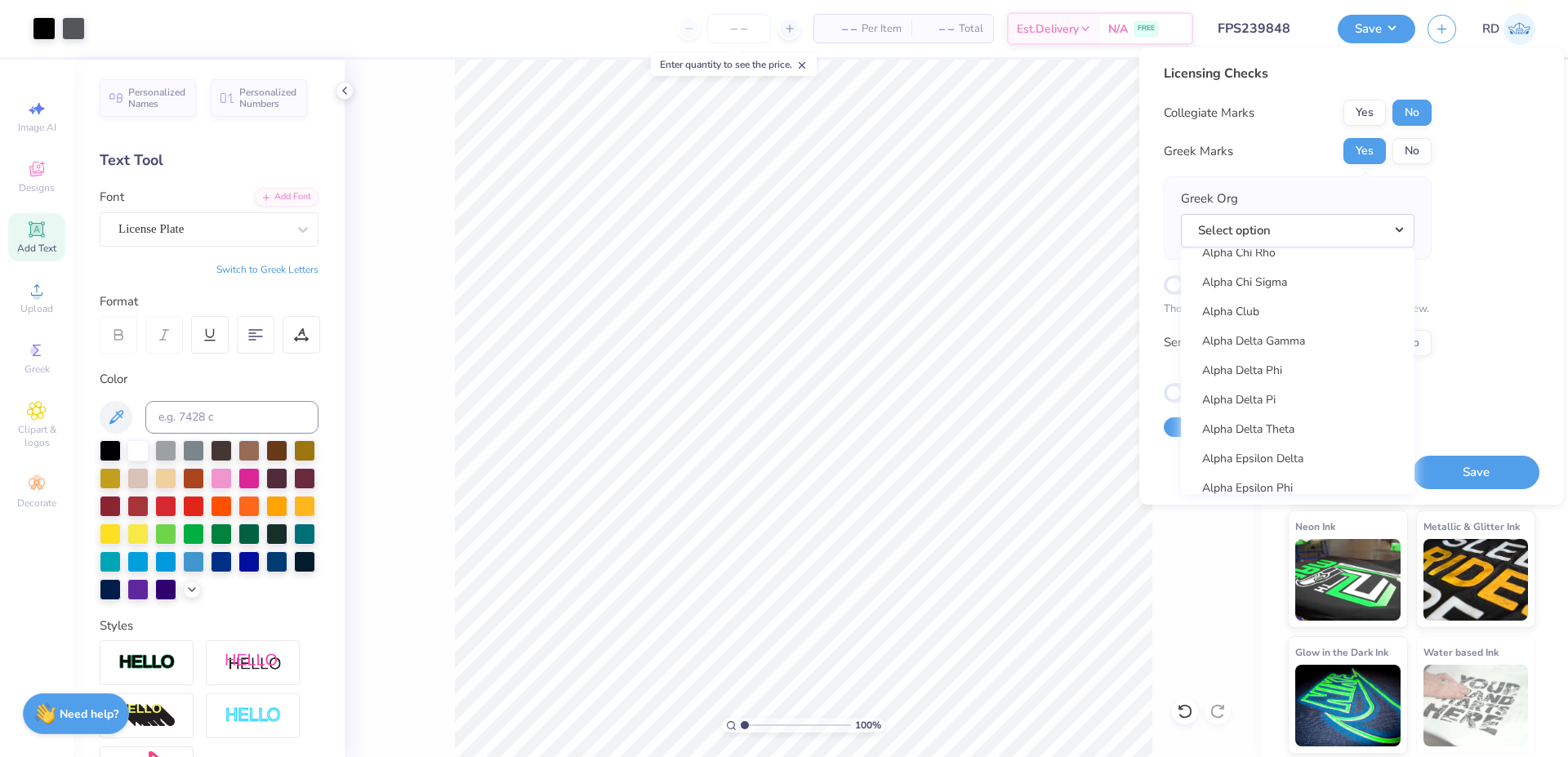
scroll to position [575, 0]
click at [1306, 306] on link "Alpha Gamma Delta" at bounding box center [1298, 311] width 221 height 27
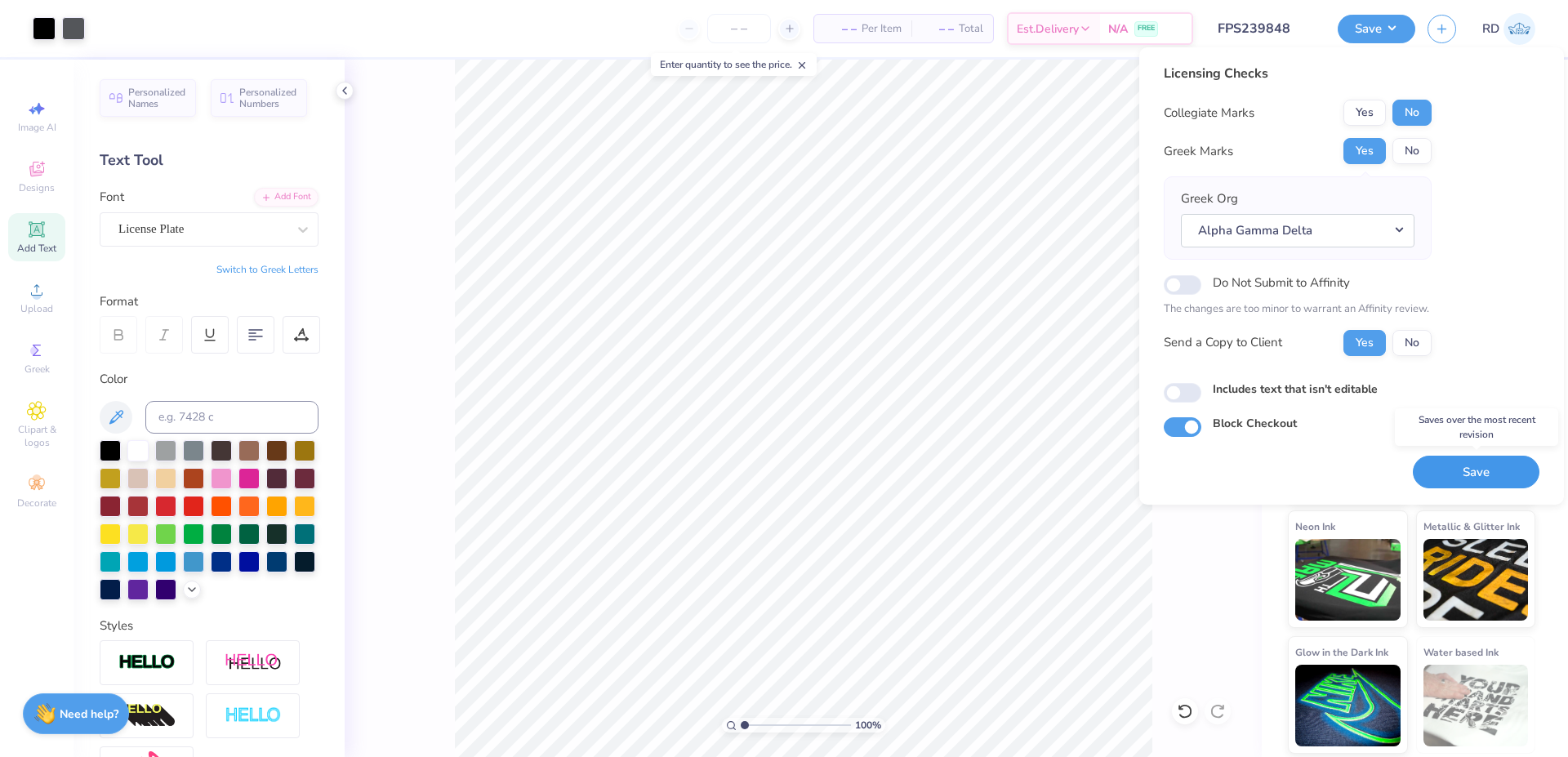
click at [1478, 473] on button "Save" at bounding box center [1475, 473] width 126 height 34
